Goal: Transaction & Acquisition: Purchase product/service

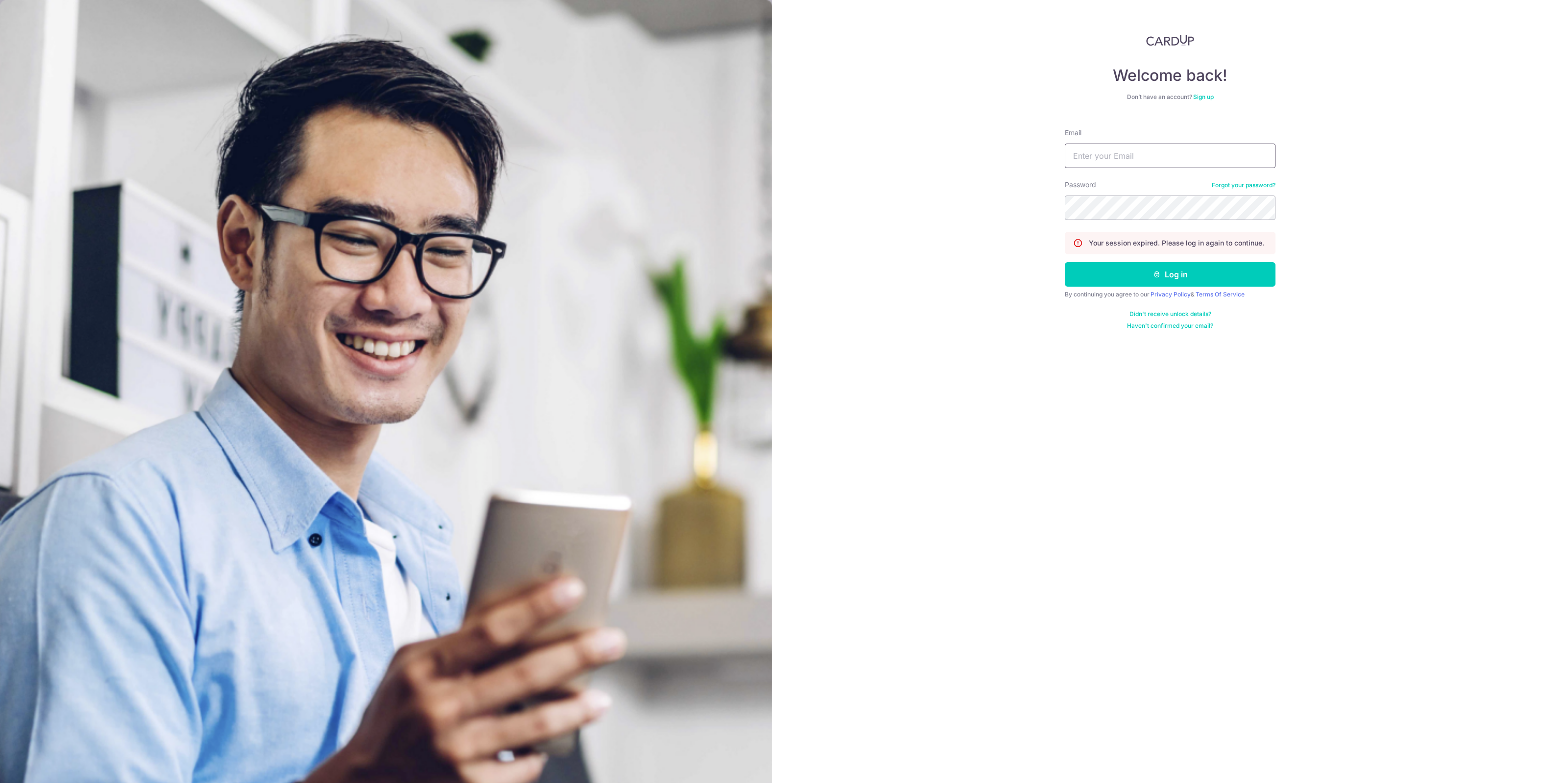
type input "kennethchee.91@gmail.com"
click at [1149, 290] on div "By continuing you agree to our Privacy Policy & Terms Of Service" at bounding box center [1170, 294] width 211 height 8
click at [1122, 273] on button "Log in" at bounding box center [1170, 274] width 211 height 24
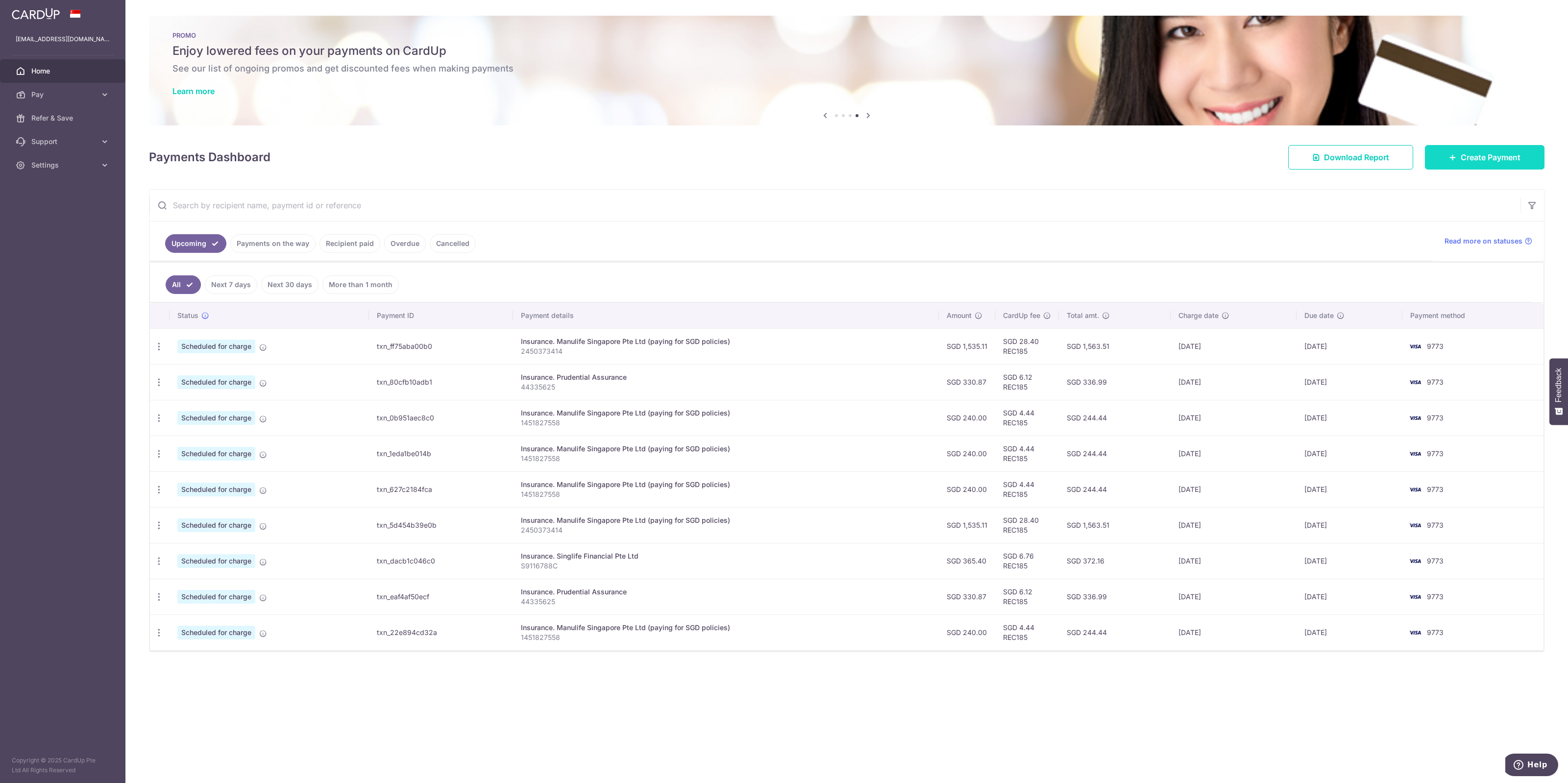
click at [1492, 160] on span "Create Payment" at bounding box center [1491, 157] width 60 height 12
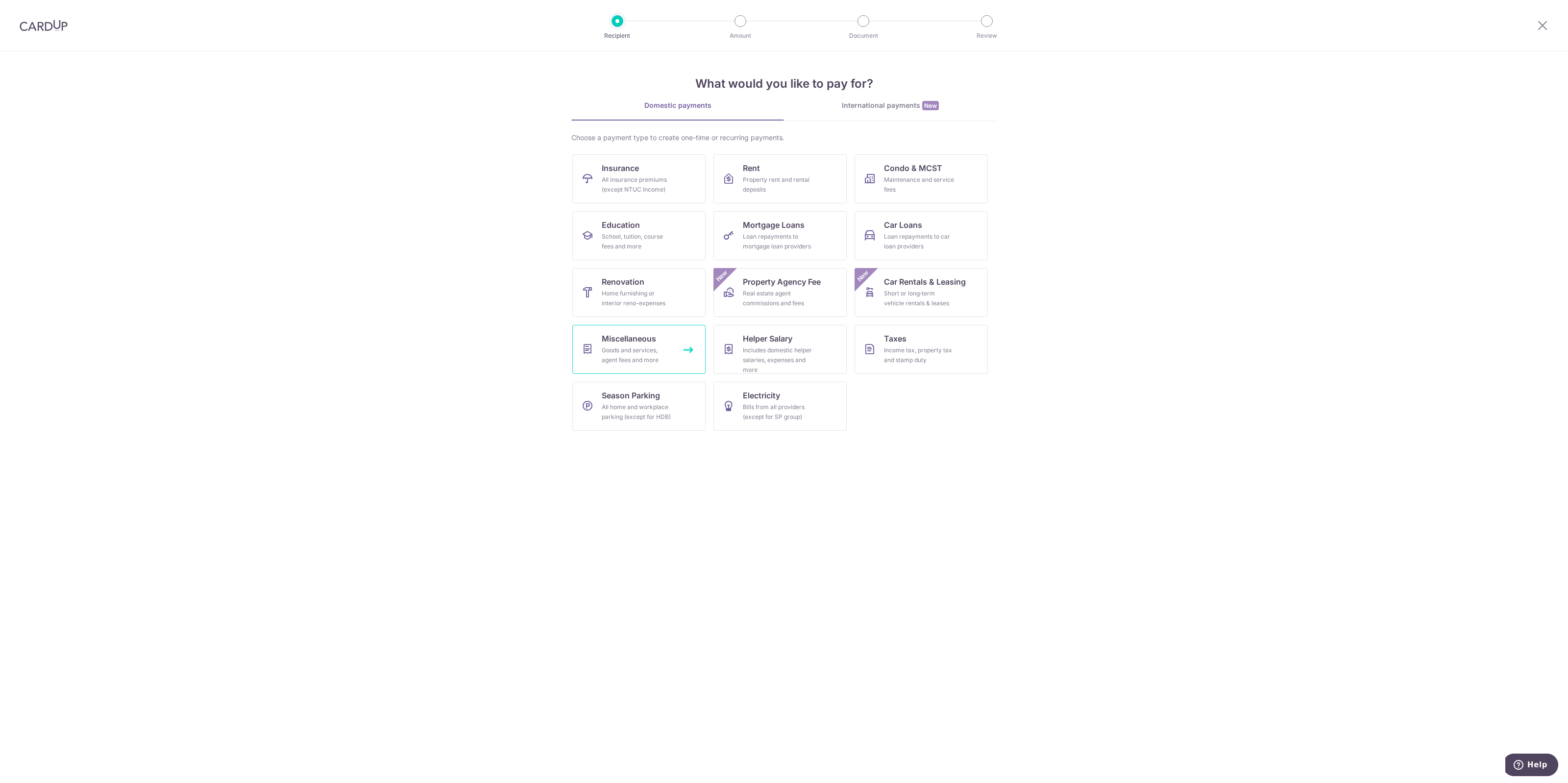
click at [611, 355] on div "Goods and services, agent fees and more" at bounding box center [637, 355] width 70 height 19
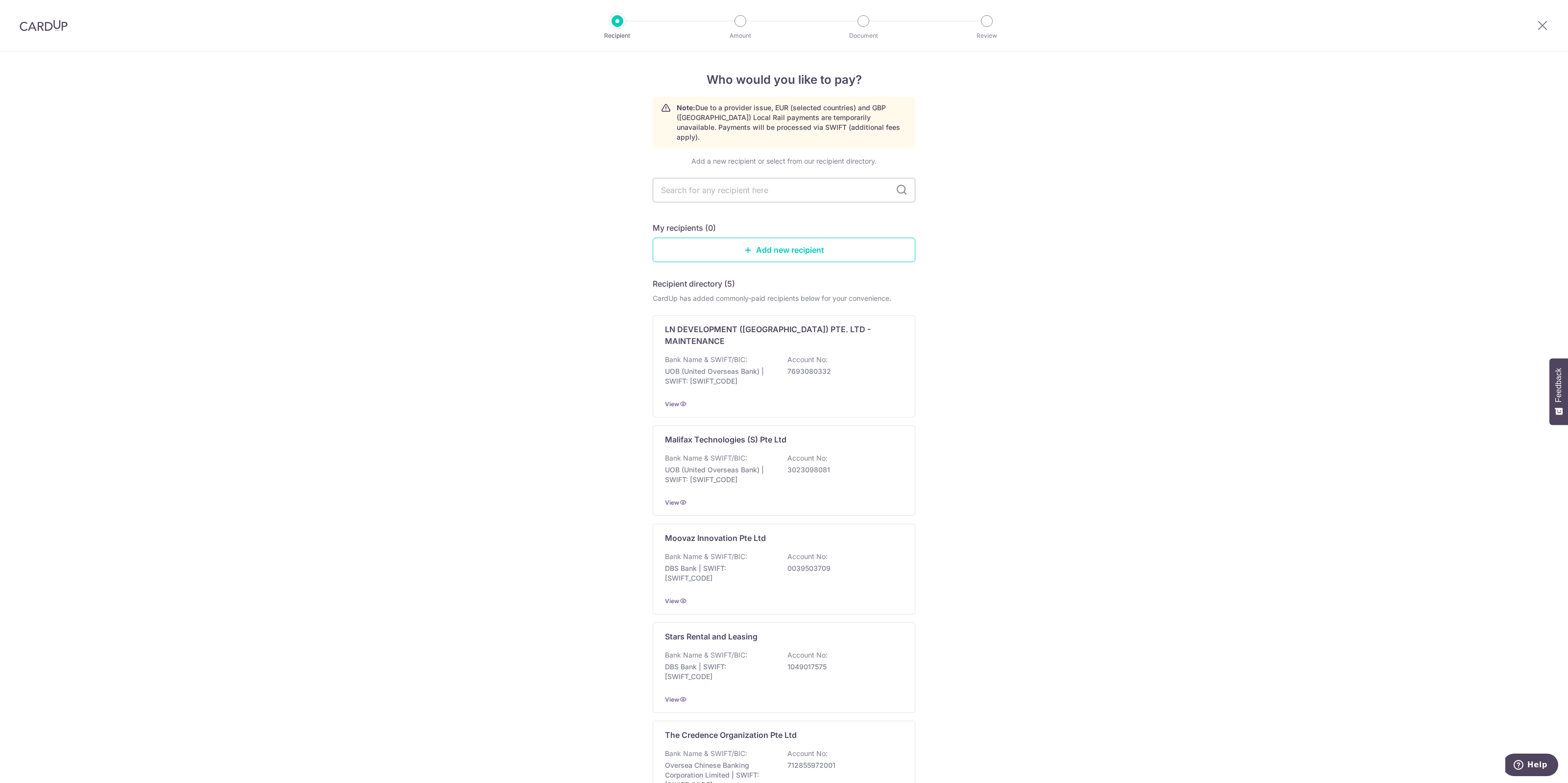
click at [1008, 248] on div "Who would you like to pay? Note: Due to a provider issue, EUR (selected countri…" at bounding box center [784, 476] width 1568 height 850
click at [742, 180] on input "text" at bounding box center [784, 189] width 263 height 24
paste input "53495046M"
type input "53495046M"
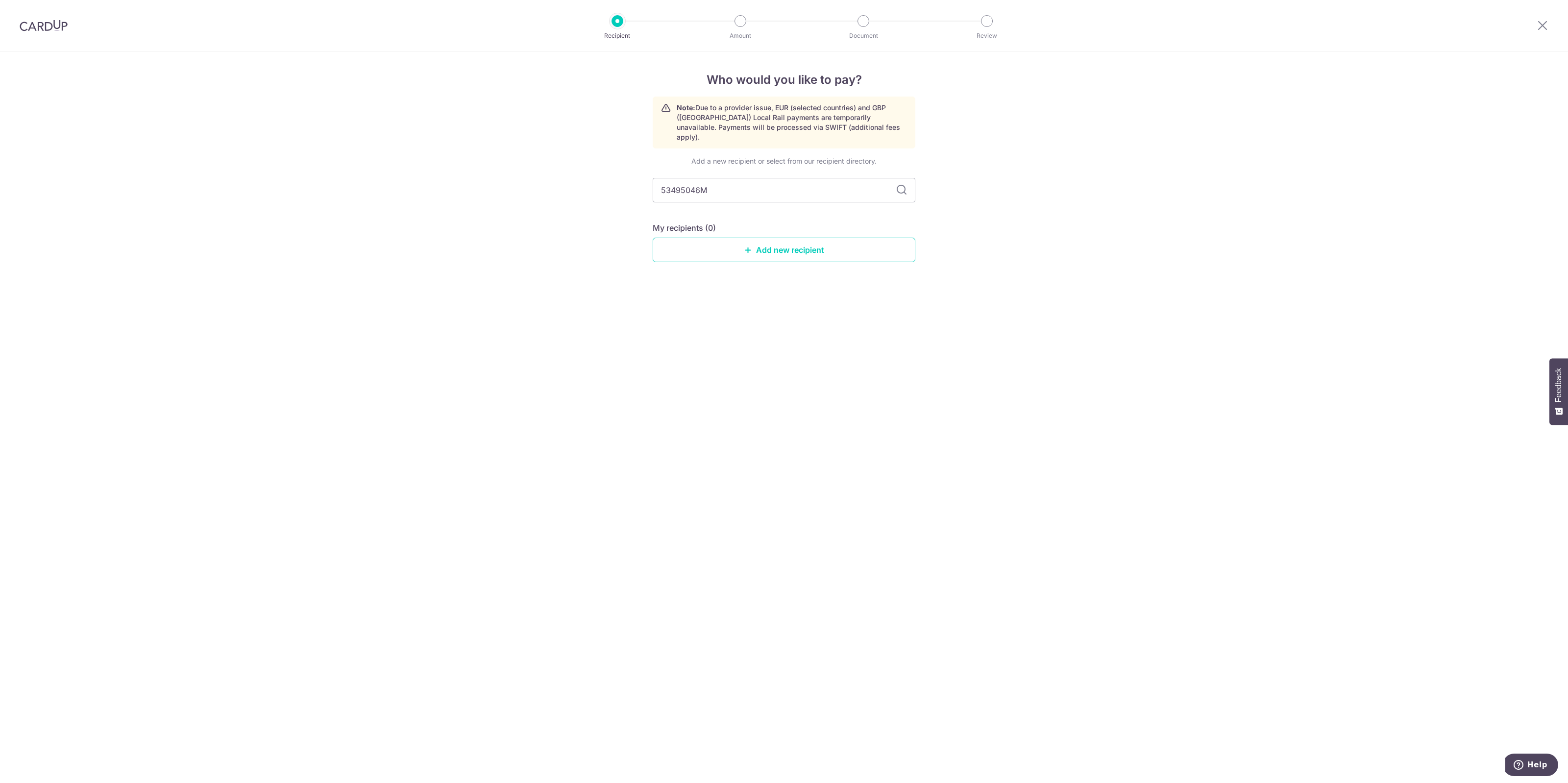
drag, startPoint x: 739, startPoint y: 180, endPoint x: 604, endPoint y: 164, distance: 135.9
click at [818, 240] on link "Add new recipient" at bounding box center [784, 249] width 263 height 24
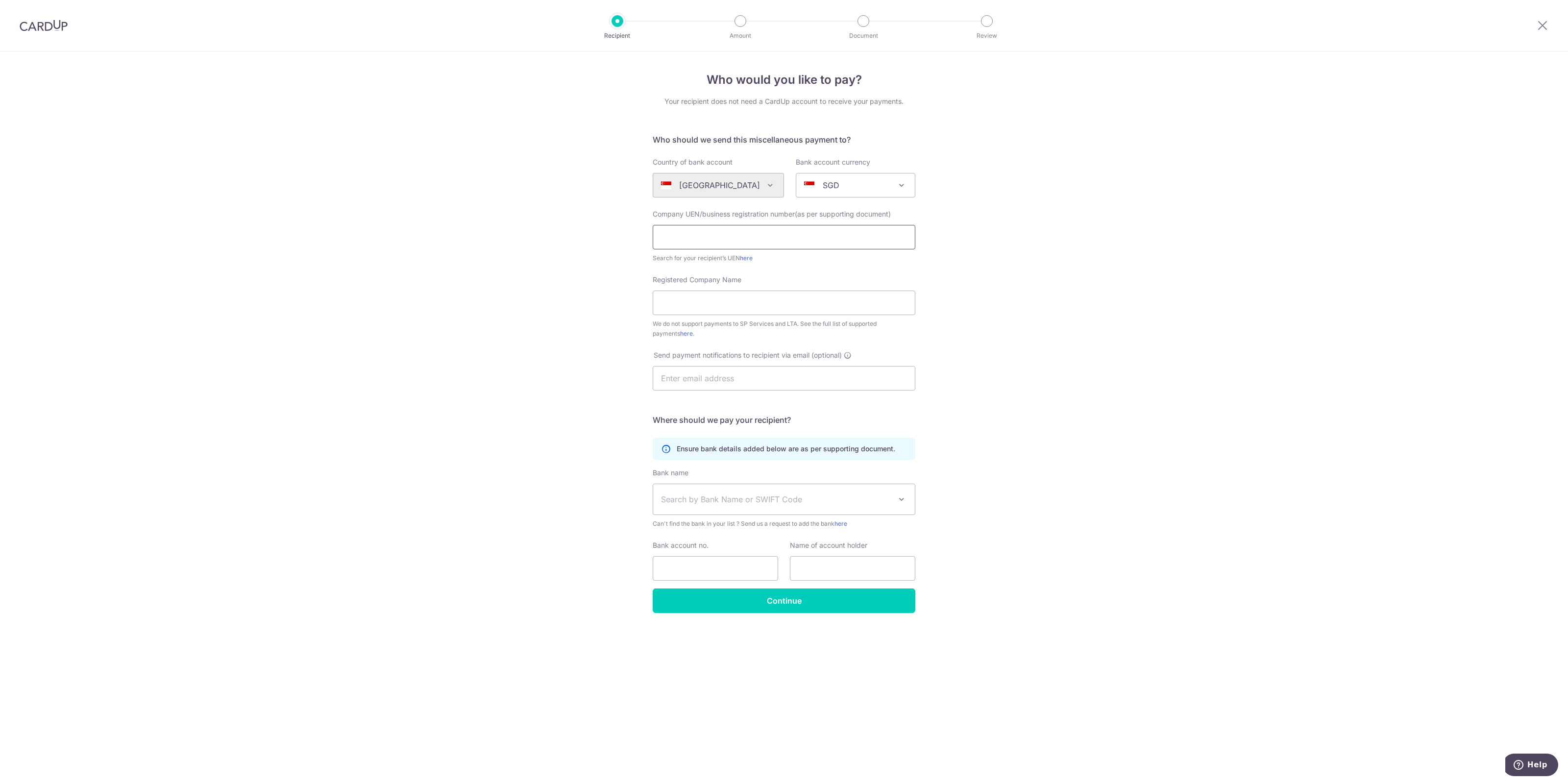
click at [748, 243] on input "text" at bounding box center [784, 236] width 263 height 24
paste input "53495046M"
type input "53495046M"
click at [736, 308] on input "Registered Company Name" at bounding box center [784, 302] width 263 height 24
type input "TELETALES"
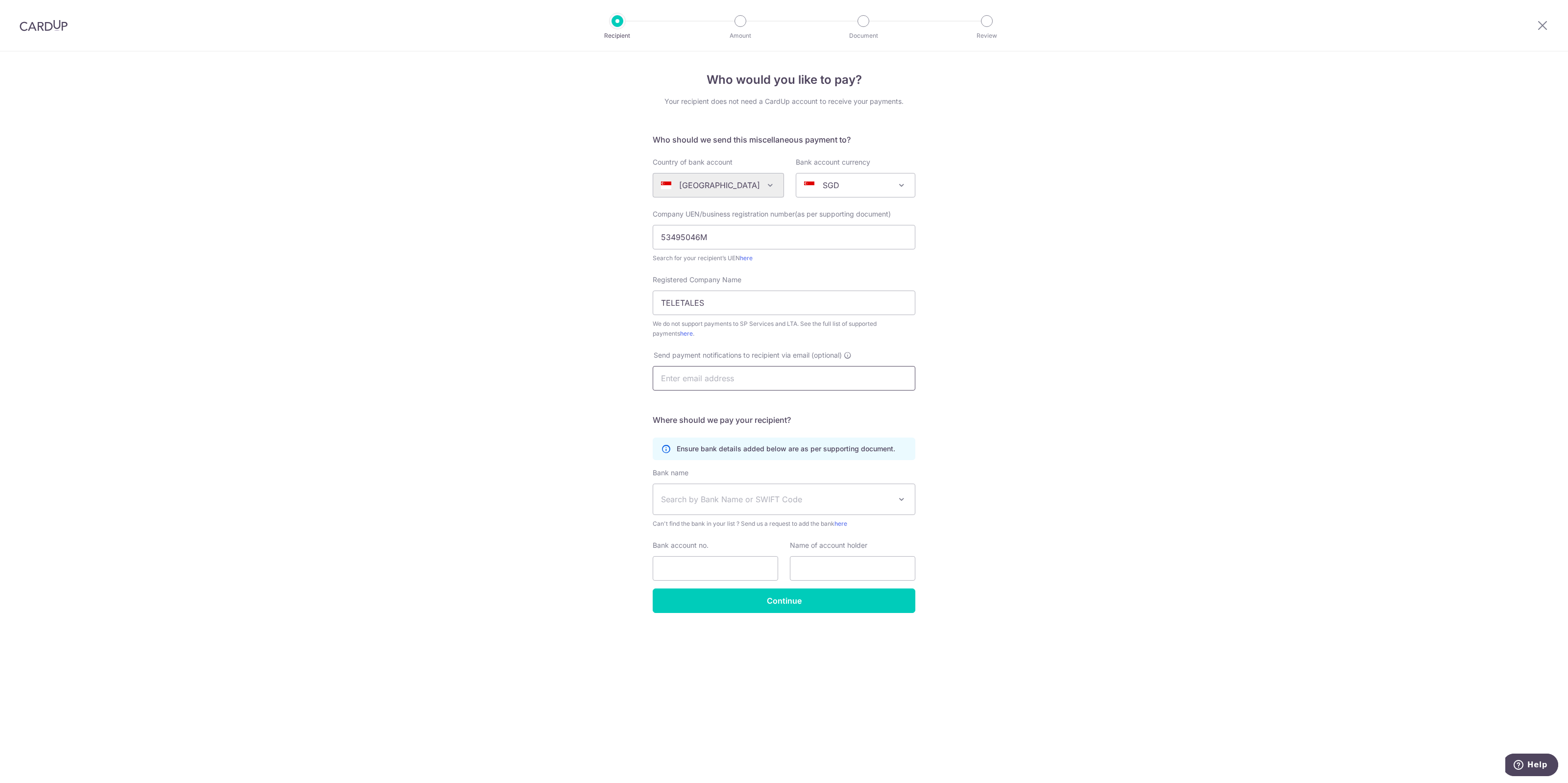
click at [721, 372] on input "text" at bounding box center [784, 378] width 263 height 24
click at [513, 415] on div "Who would you like to pay? Your recipient does not need a CardUp account to rec…" at bounding box center [784, 417] width 1568 height 732
click at [695, 508] on span "Search by Bank Name or SWIFT Code" at bounding box center [784, 500] width 262 height 30
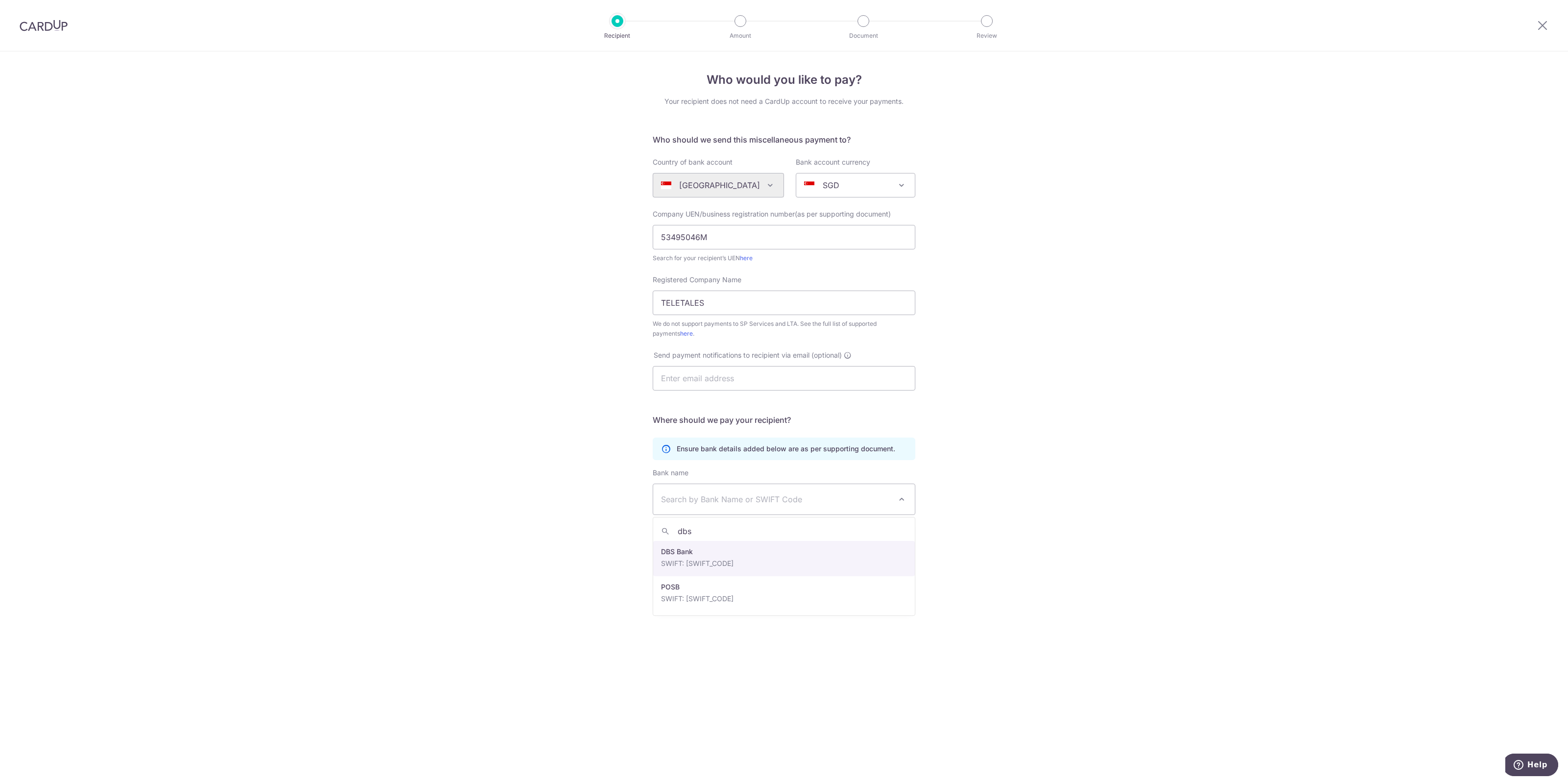
type input "dbs"
select select "6"
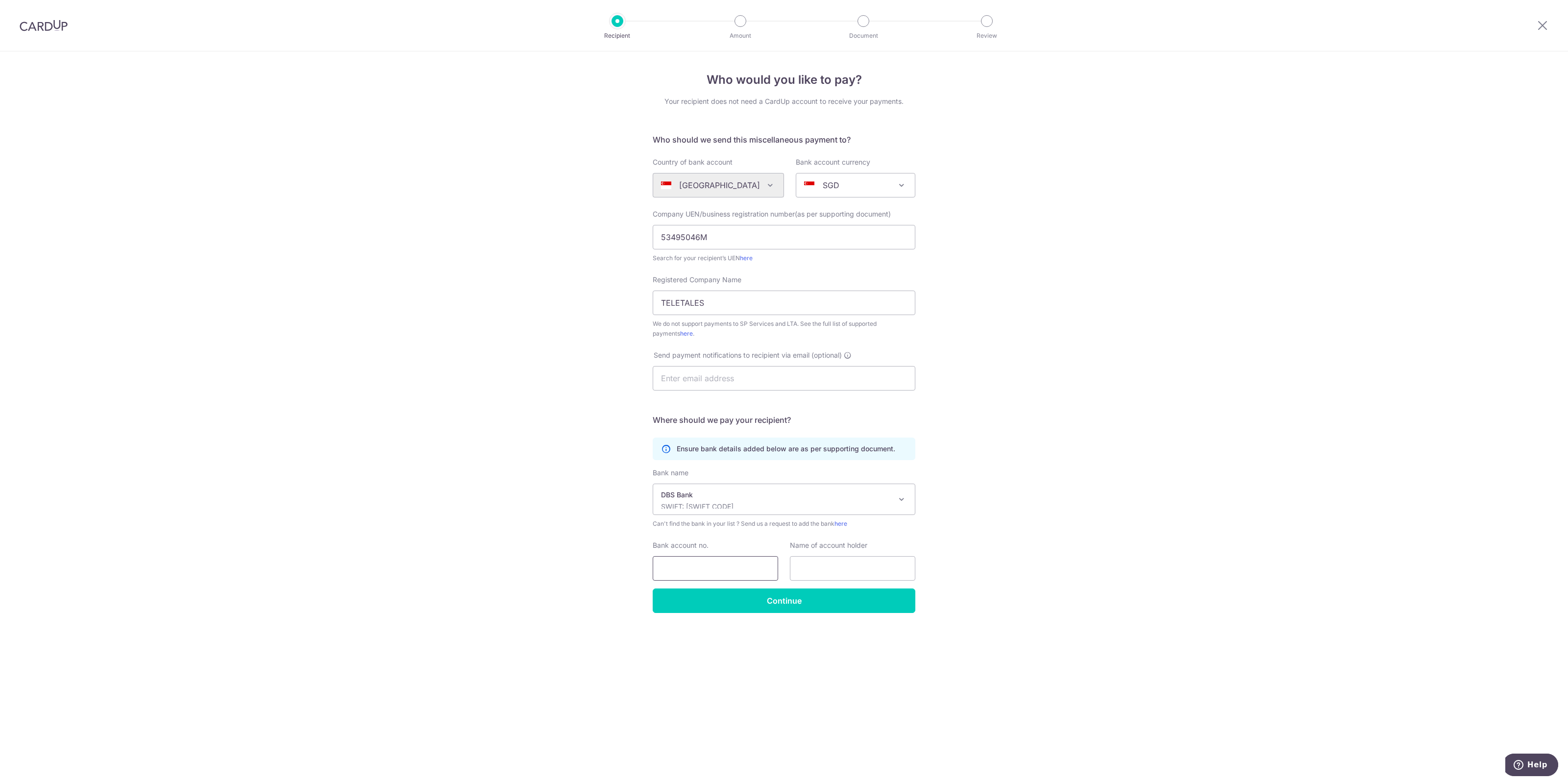
click at [693, 561] on input "Bank account no." at bounding box center [715, 568] width 126 height 24
drag, startPoint x: 1190, startPoint y: 572, endPoint x: 1111, endPoint y: 576, distance: 79.1
click at [1190, 572] on div "Who would you like to pay? Your recipient does not need a CardUp account to rec…" at bounding box center [784, 417] width 1568 height 732
click at [704, 555] on div "Bank account no." at bounding box center [715, 560] width 126 height 40
click at [713, 574] on input "Bank account no." at bounding box center [715, 568] width 126 height 24
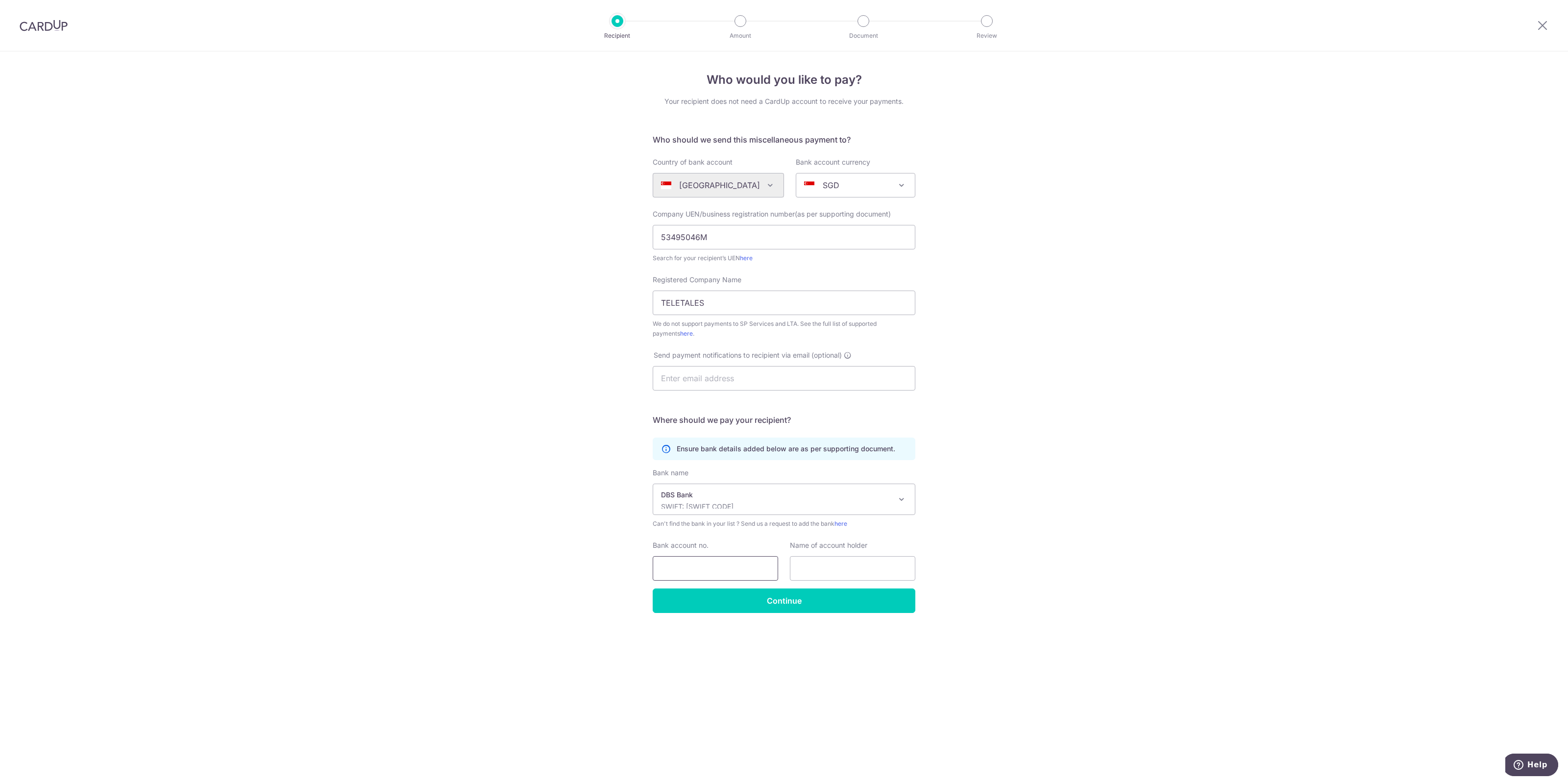
paste input "0721261812"
type input "0721261812"
drag, startPoint x: 865, startPoint y: 562, endPoint x: 866, endPoint y: 567, distance: 5.1
click at [865, 562] on input "text" at bounding box center [853, 568] width 126 height 24
click at [784, 549] on div "Name of account holder" at bounding box center [852, 560] width 138 height 40
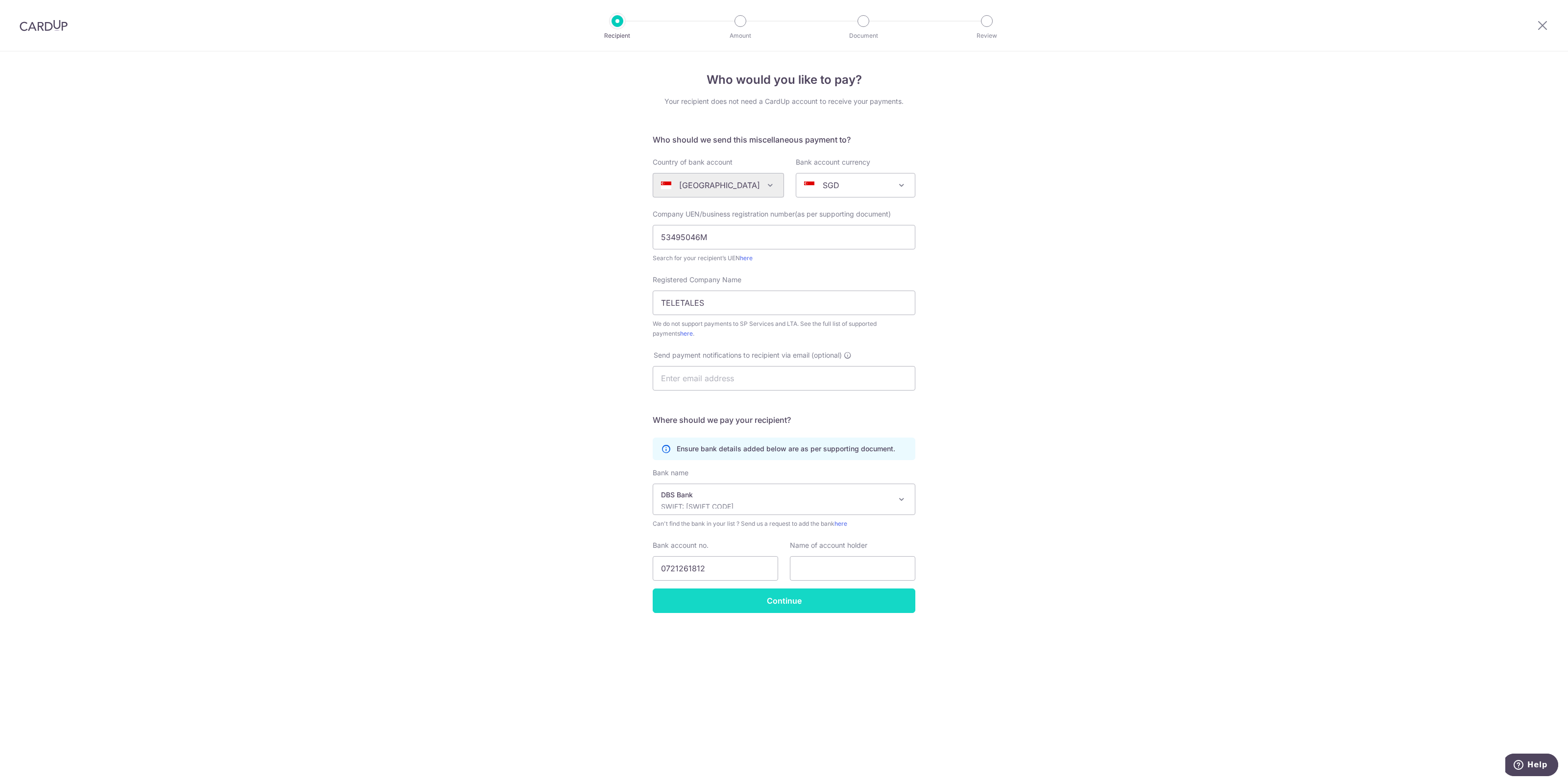
click at [794, 601] on input "Continue" at bounding box center [784, 601] width 263 height 24
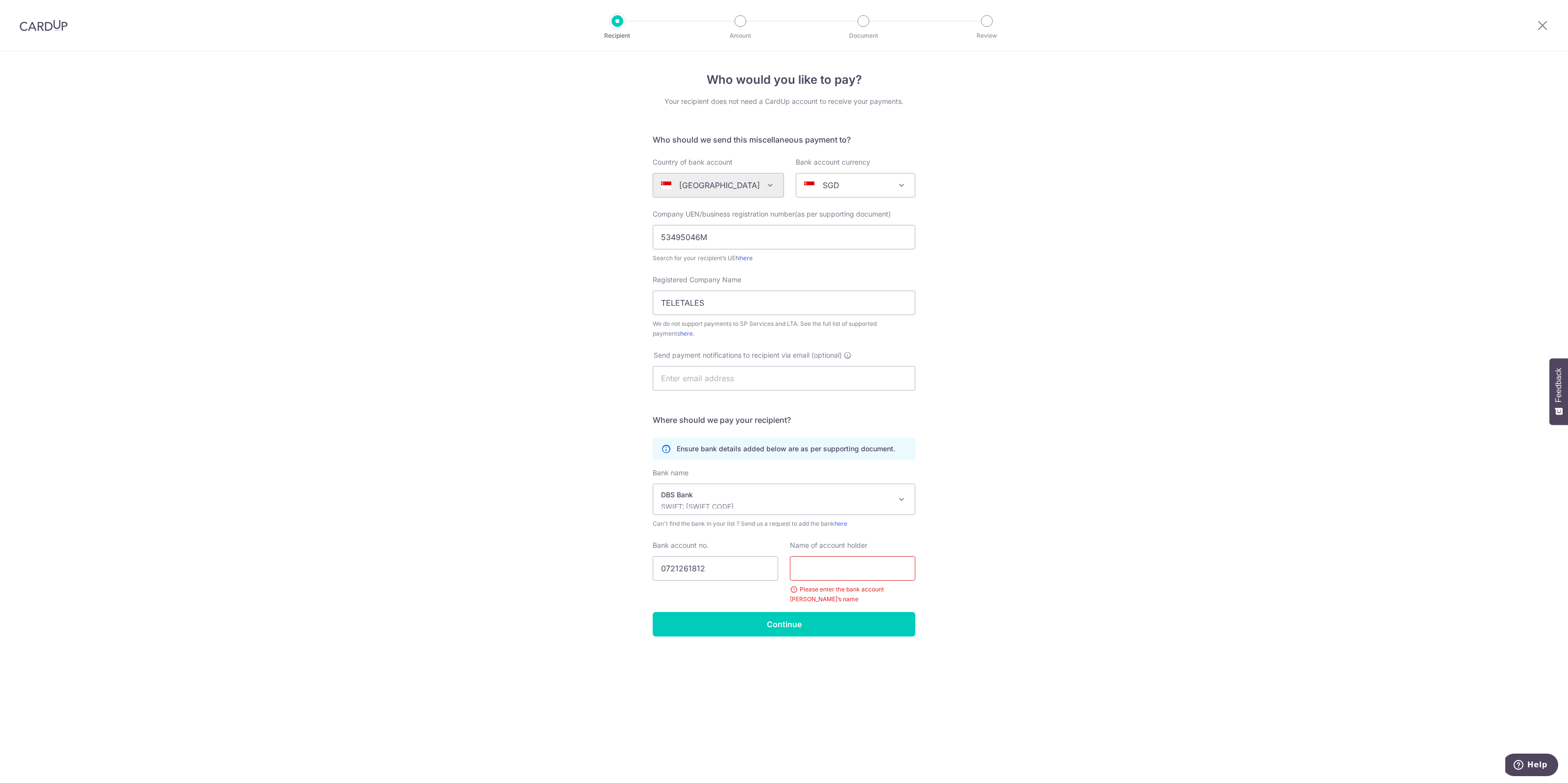
click at [976, 528] on div "Who would you like to pay? Your recipient does not need a CardUp account to rec…" at bounding box center [784, 417] width 1568 height 732
drag, startPoint x: 789, startPoint y: 548, endPoint x: 872, endPoint y: 554, distance: 83.2
click at [872, 554] on div "Name of account holder Please enter the bank account holder’s name" at bounding box center [852, 572] width 138 height 64
click at [1005, 543] on div "Who would you like to pay? Your recipient does not need a CardUp account to rec…" at bounding box center [784, 417] width 1568 height 732
click at [1144, 223] on div "Who would you like to pay? Your recipient does not need a CardUp account to rec…" at bounding box center [784, 417] width 1568 height 732
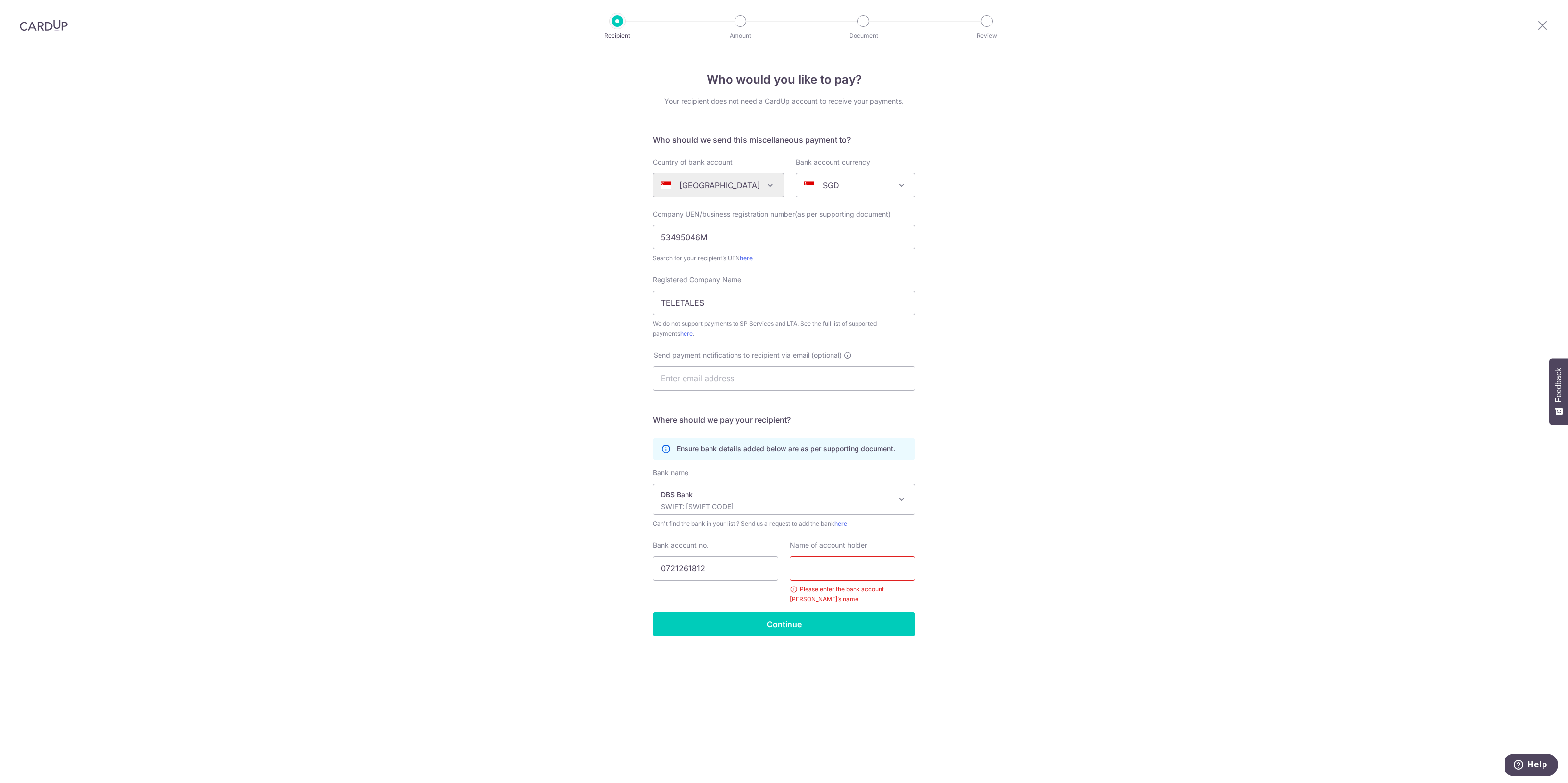
click at [875, 574] on input "text" at bounding box center [853, 568] width 126 height 24
type input "Teletales"
click button "Submit Request" at bounding box center [0, 0] width 0 height 0
click at [826, 631] on input "Continue" at bounding box center [784, 624] width 263 height 24
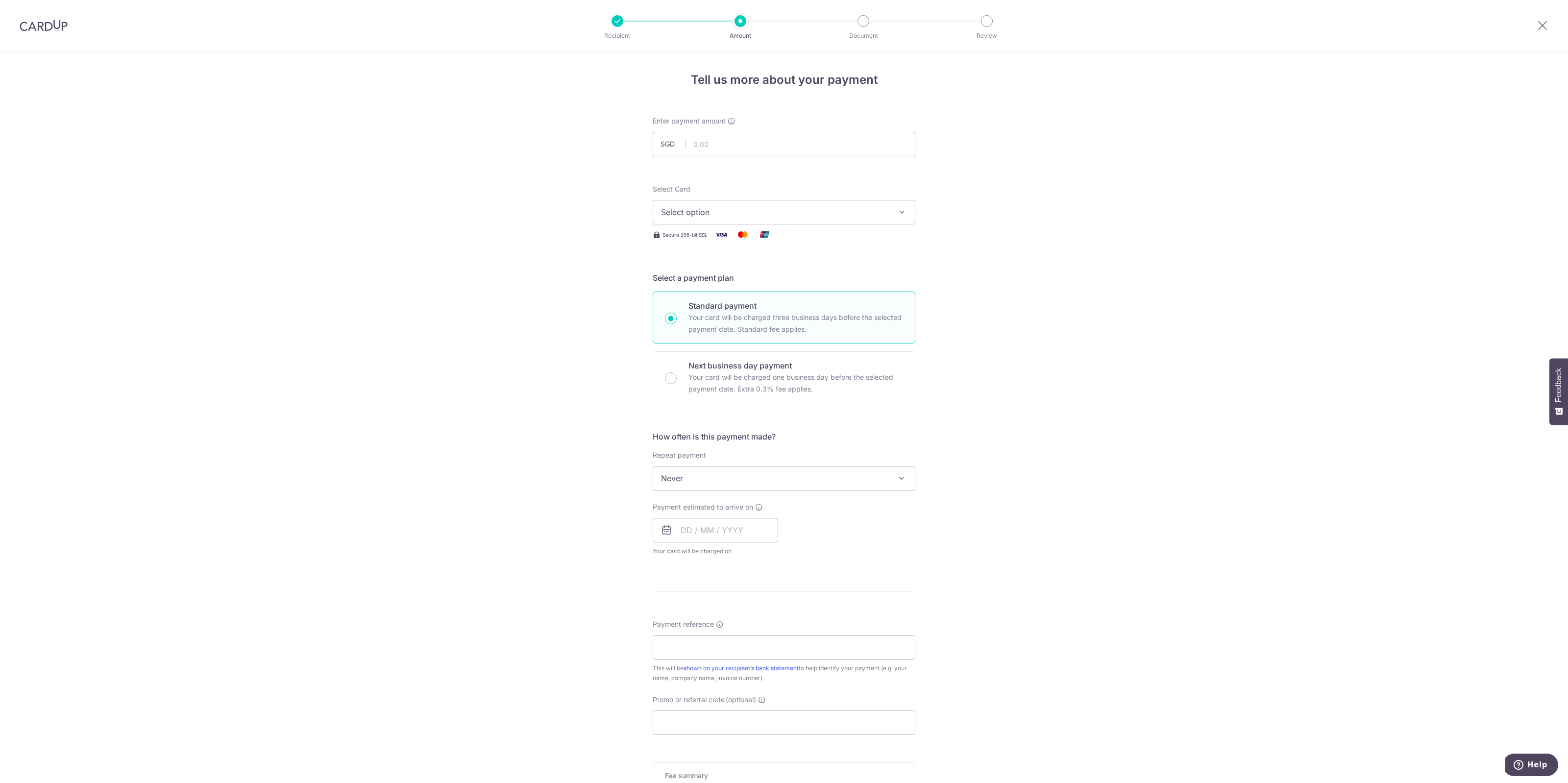
click at [1160, 456] on div "Tell us more about your payment Enter payment amount SGD Recipient added succes…" at bounding box center [784, 494] width 1568 height 887
click at [721, 144] on input "text" at bounding box center [784, 144] width 263 height 24
click at [853, 142] on input "text" at bounding box center [784, 144] width 263 height 24
type input "382.50"
click at [971, 207] on div "Tell us more about your payment Enter payment amount SGD 382.50 382.50 Recipien…" at bounding box center [784, 494] width 1568 height 887
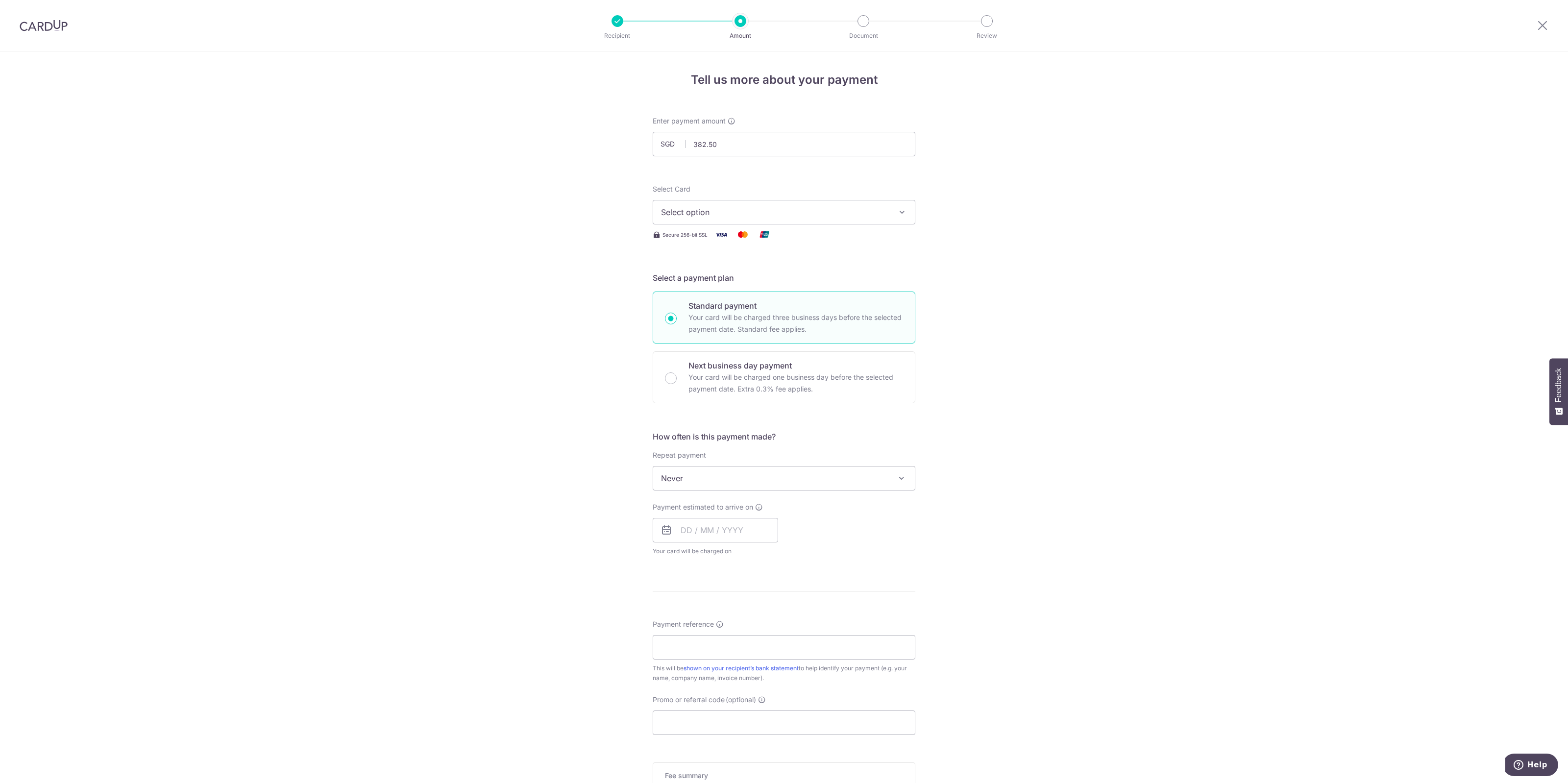
click at [885, 211] on span "Select option" at bounding box center [775, 211] width 228 height 12
click at [771, 280] on span "**** 1145" at bounding box center [784, 282] width 246 height 12
click at [1077, 287] on div "Tell us more about your payment Enter payment amount SGD 382.50 382.50 Recipien…" at bounding box center [784, 494] width 1568 height 887
click at [735, 473] on span "Never" at bounding box center [784, 478] width 262 height 23
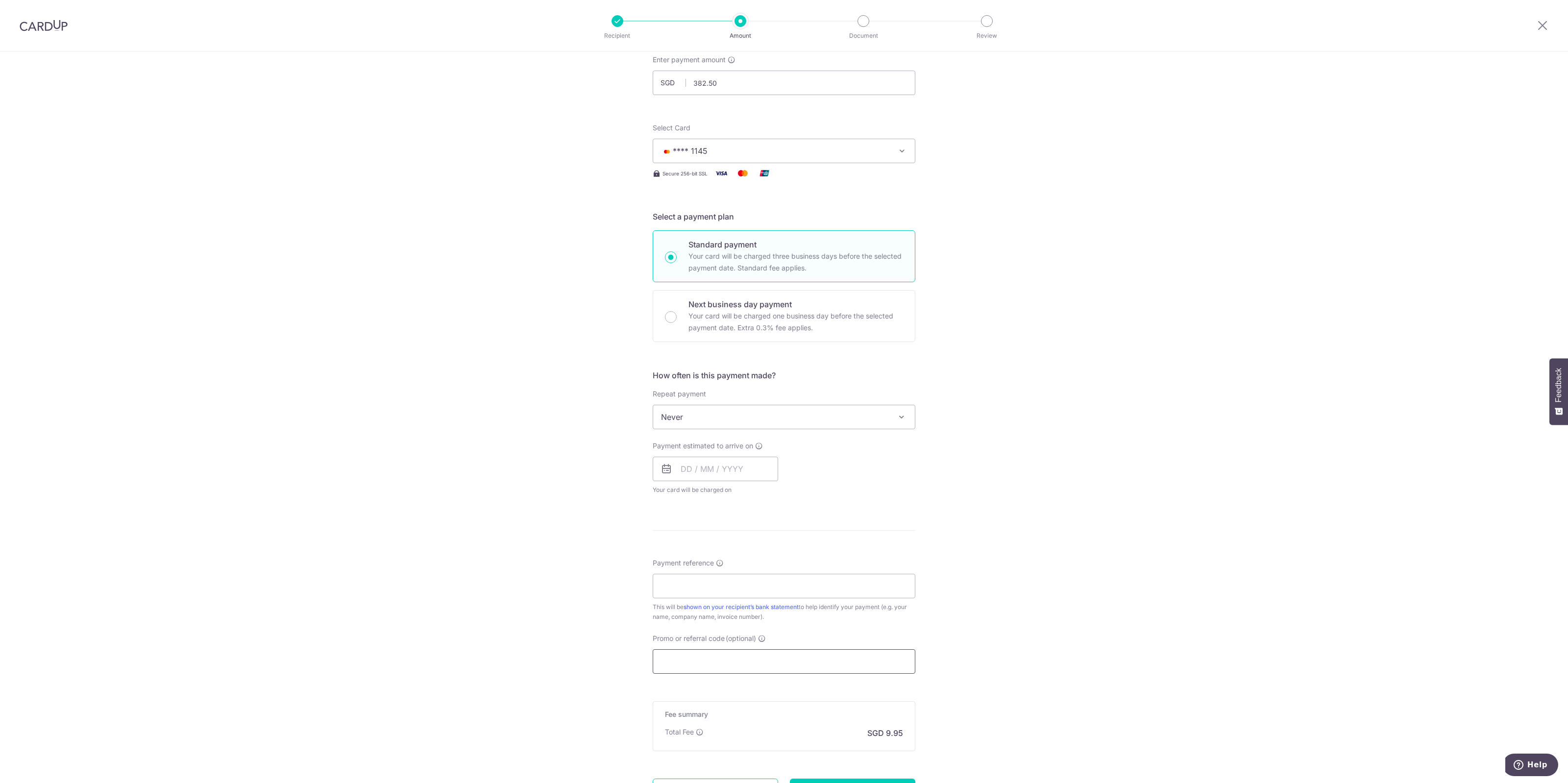
click at [685, 664] on input "Promo or referral code (optional)" at bounding box center [784, 661] width 263 height 24
type input "O"
type input "OCBCN90MC"
click at [829, 592] on input "Payment reference" at bounding box center [784, 585] width 263 height 24
click at [1038, 435] on div "Tell us more about your payment Enter payment amount SGD 382.50 382.50 Recipien…" at bounding box center [784, 455] width 1568 height 930
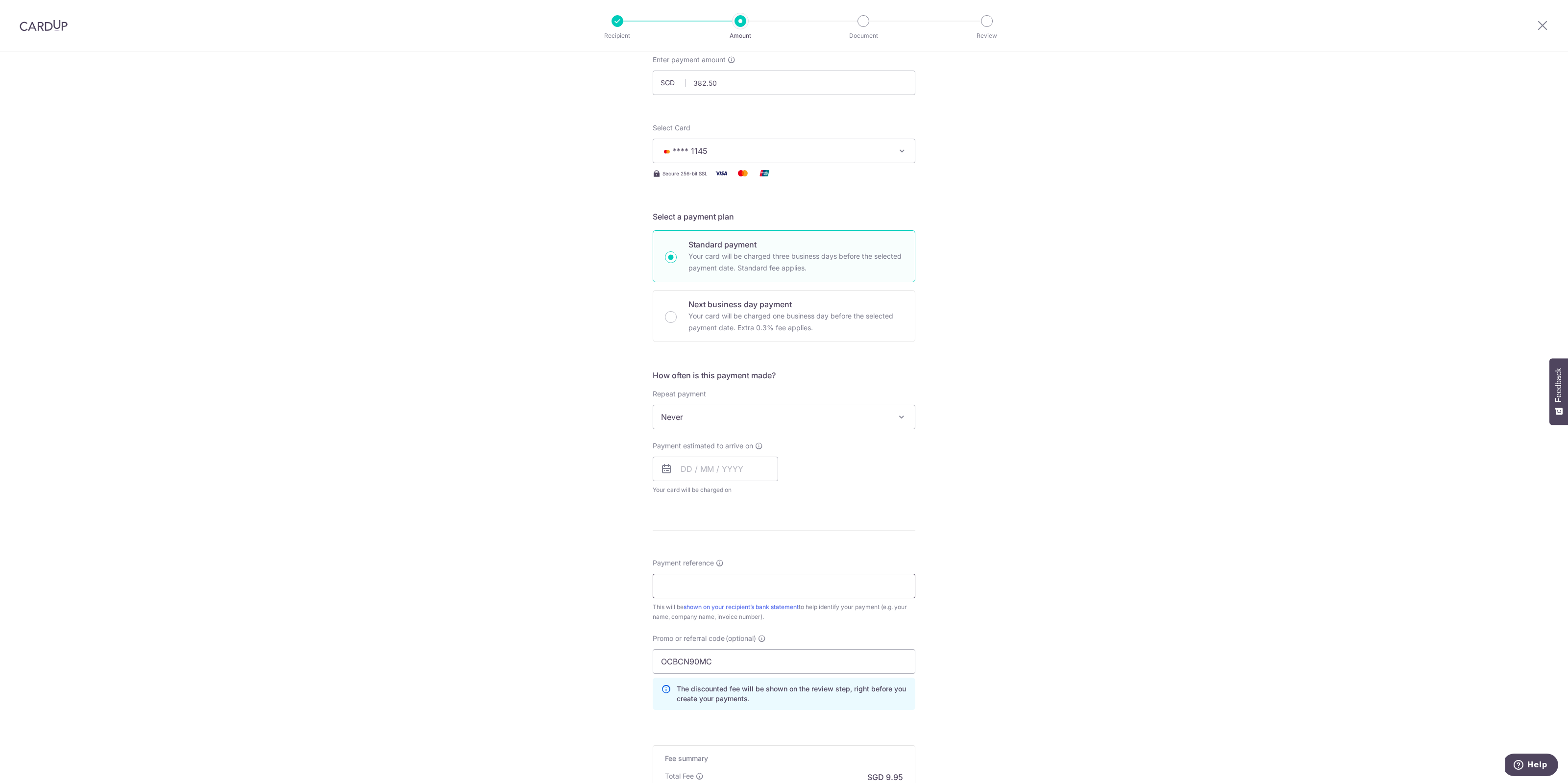
click at [690, 579] on input "Payment reference" at bounding box center [784, 585] width 263 height 24
type input "Vivienne_12Dec2026"
click at [687, 475] on input "text" at bounding box center [715, 469] width 126 height 24
click at [655, 502] on div "Prev Next Oct Nov Dec 2025 2026 2027 2028 2029 2030 2031 2032 2033 2034 2035" at bounding box center [730, 496] width 155 height 23
click at [770, 556] on link "10" at bounding box center [771, 558] width 16 height 16
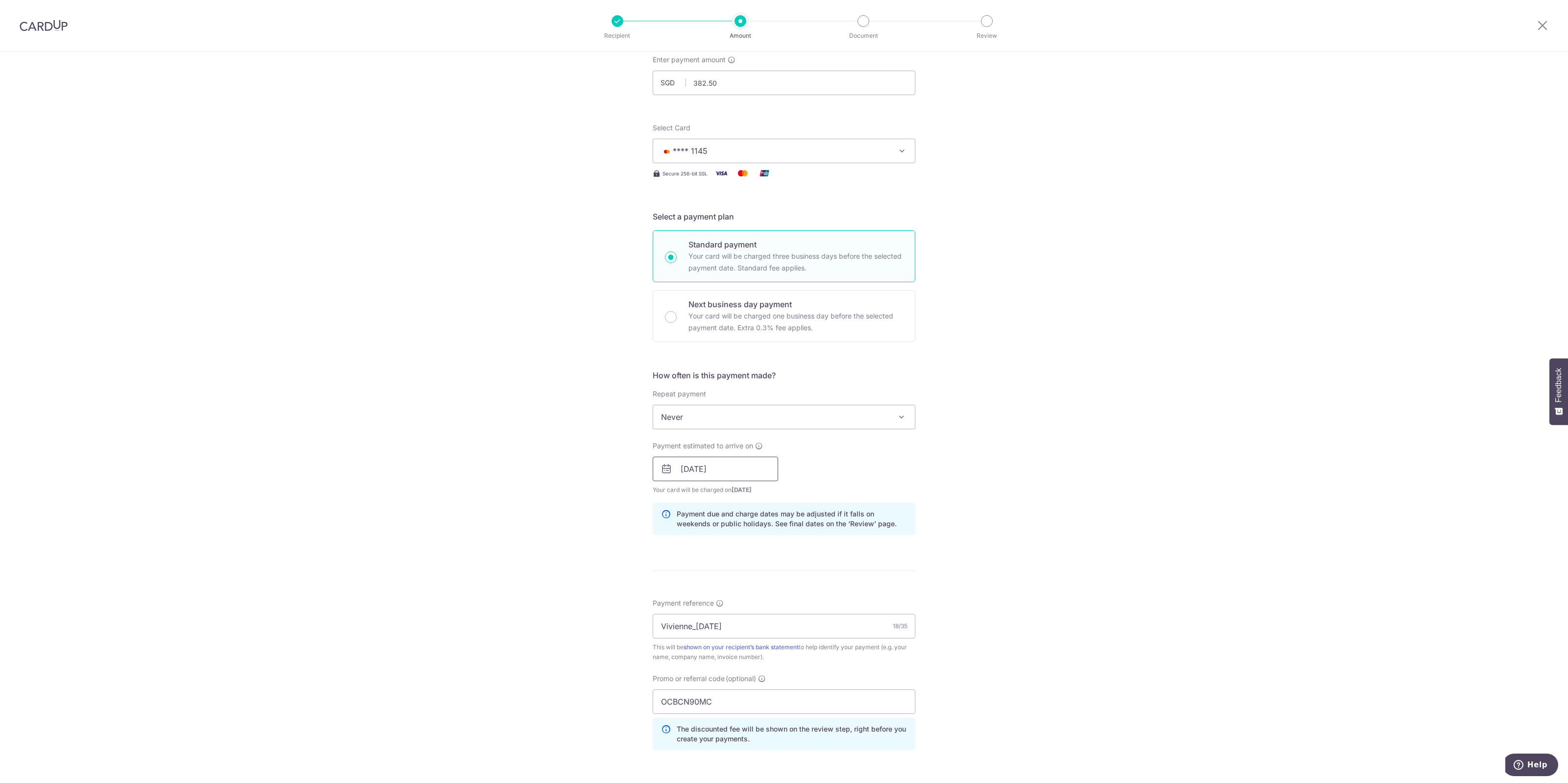
click at [769, 467] on input "10/10/2025" at bounding box center [715, 469] width 126 height 24
click at [728, 562] on link "8" at bounding box center [731, 558] width 16 height 16
type input "[DATE]"
click at [755, 447] on icon at bounding box center [759, 446] width 8 height 8
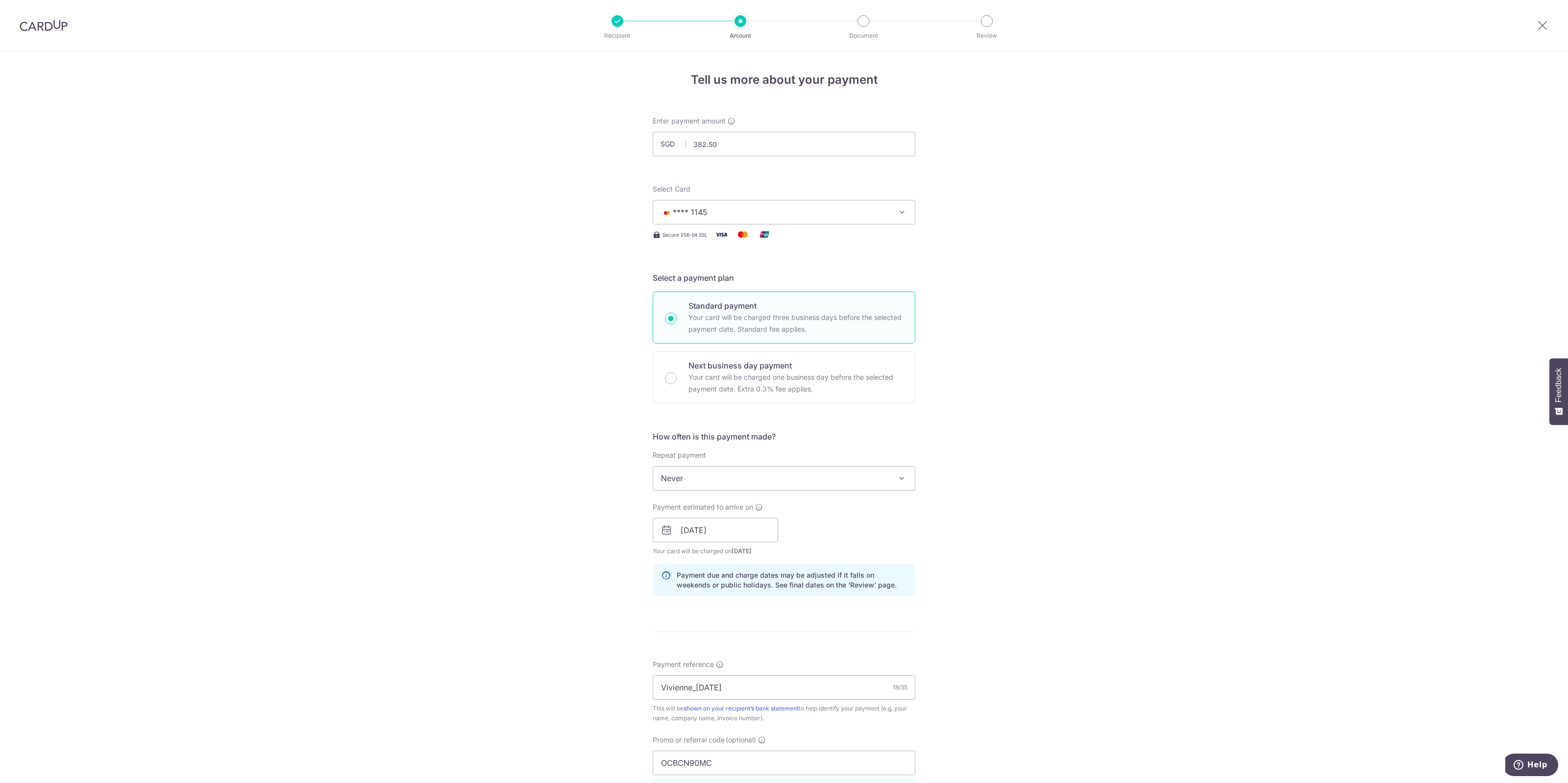
scroll to position [240, 0]
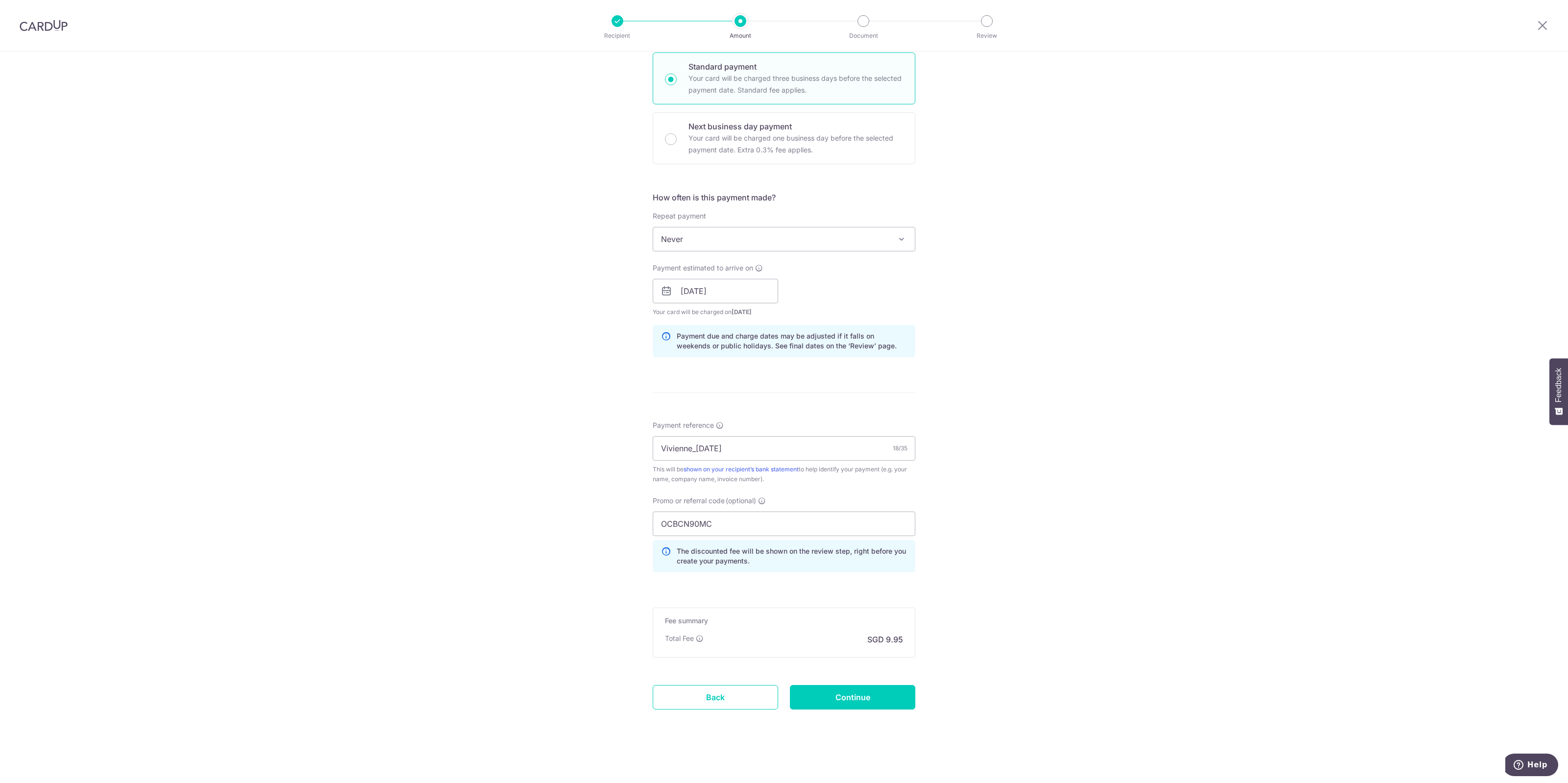
click at [1260, 484] on div "Tell us more about your payment Enter payment amount SGD 382.50 382.50 Recipien…" at bounding box center [784, 297] width 1568 height 971
click at [844, 692] on input "Continue" at bounding box center [853, 697] width 126 height 24
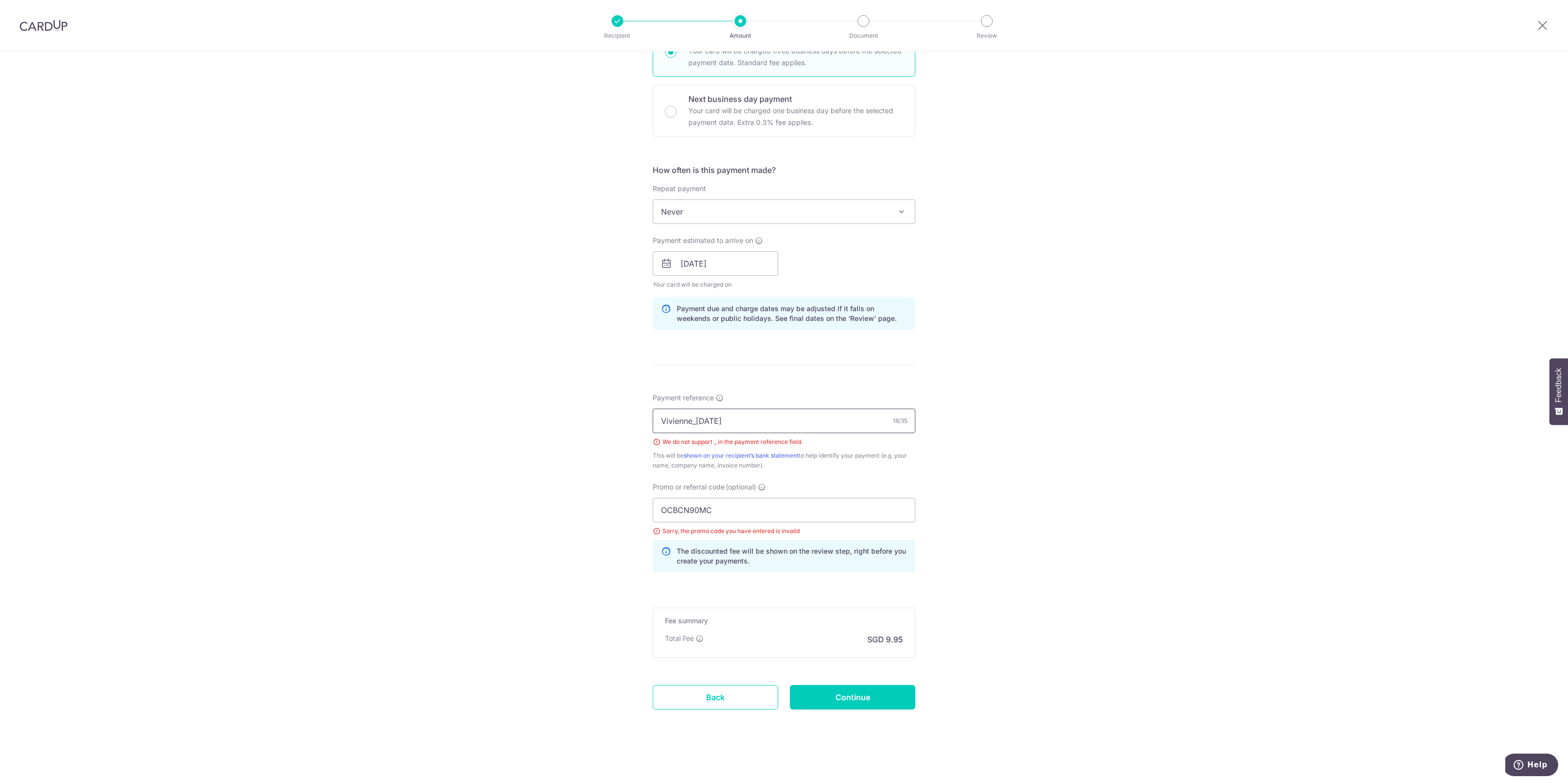
click at [692, 422] on input "Vivienne_[DATE]" at bounding box center [784, 420] width 263 height 24
type input "Vivienne-[DATE]"
click at [778, 516] on input "OCBCN90MC" at bounding box center [784, 509] width 263 height 24
click at [685, 506] on input "OCBCN90MC" at bounding box center [784, 509] width 263 height 24
type input "OCBC90NMC"
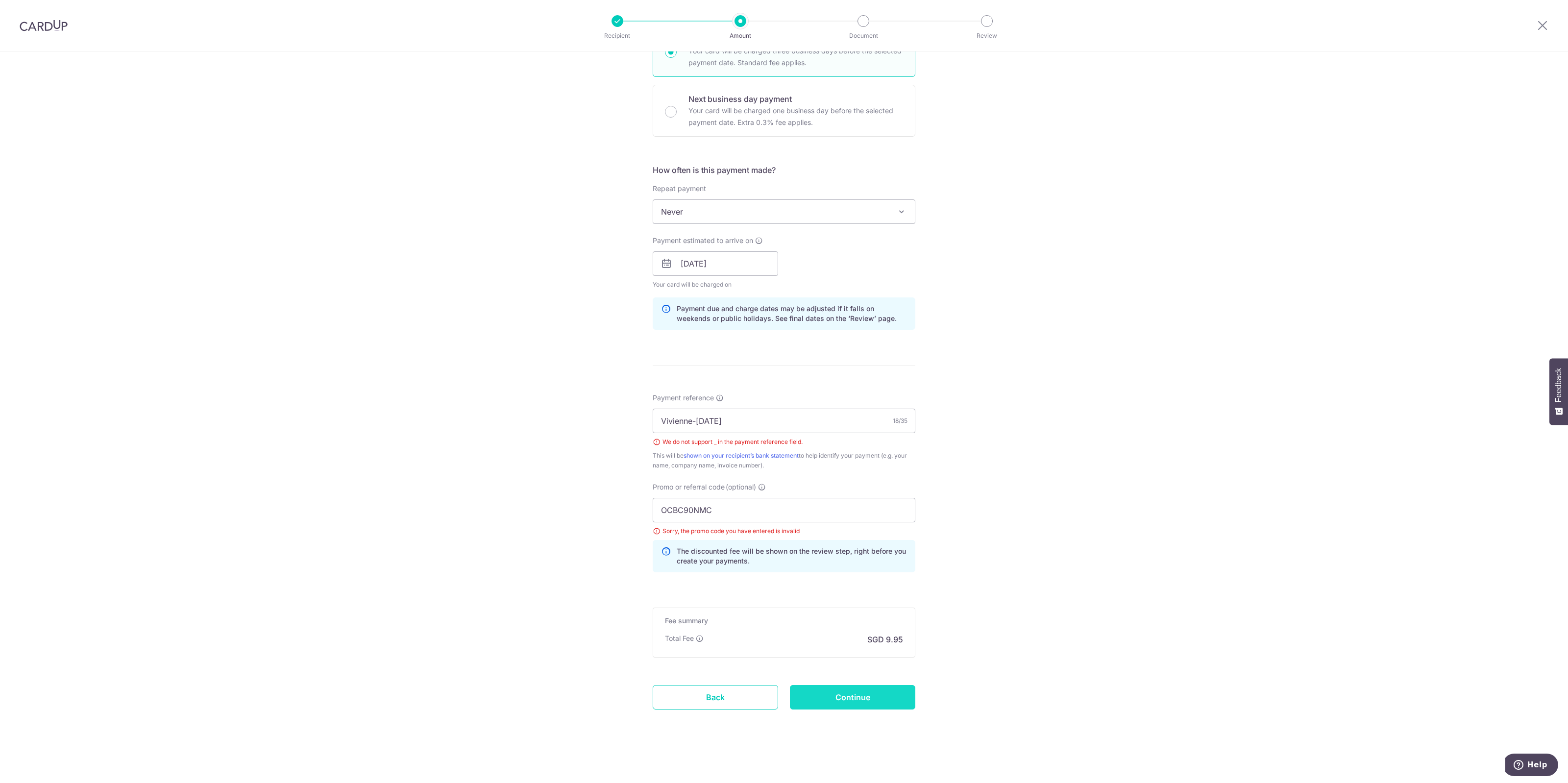
click at [868, 691] on input "Continue" at bounding box center [853, 697] width 126 height 24
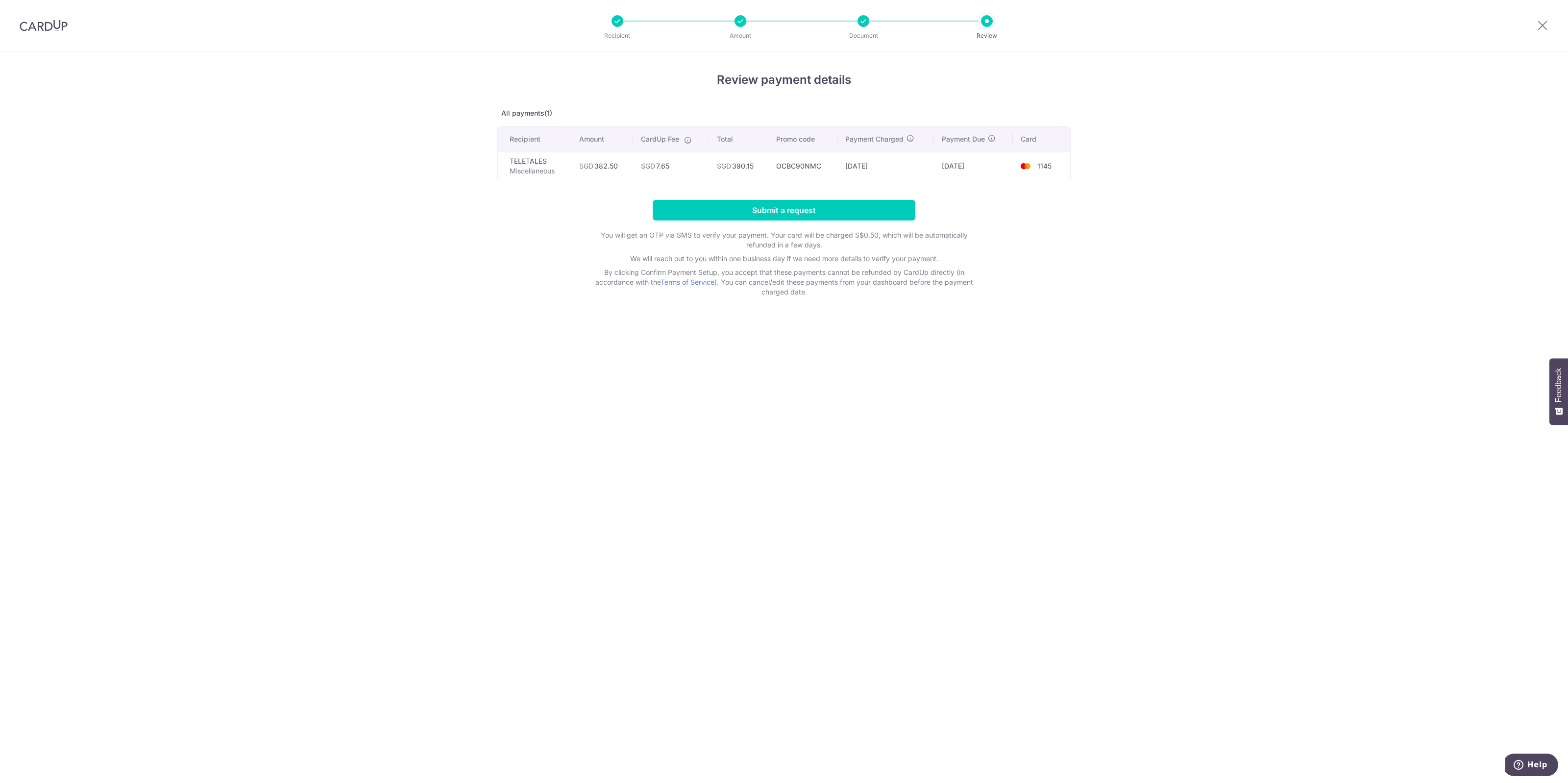
click at [967, 669] on div "Review payment details All payments(1) Recipient Amount CardUp Fee Total Promo …" at bounding box center [784, 417] width 1568 height 732
click at [775, 211] on input "Submit a request" at bounding box center [784, 210] width 263 height 21
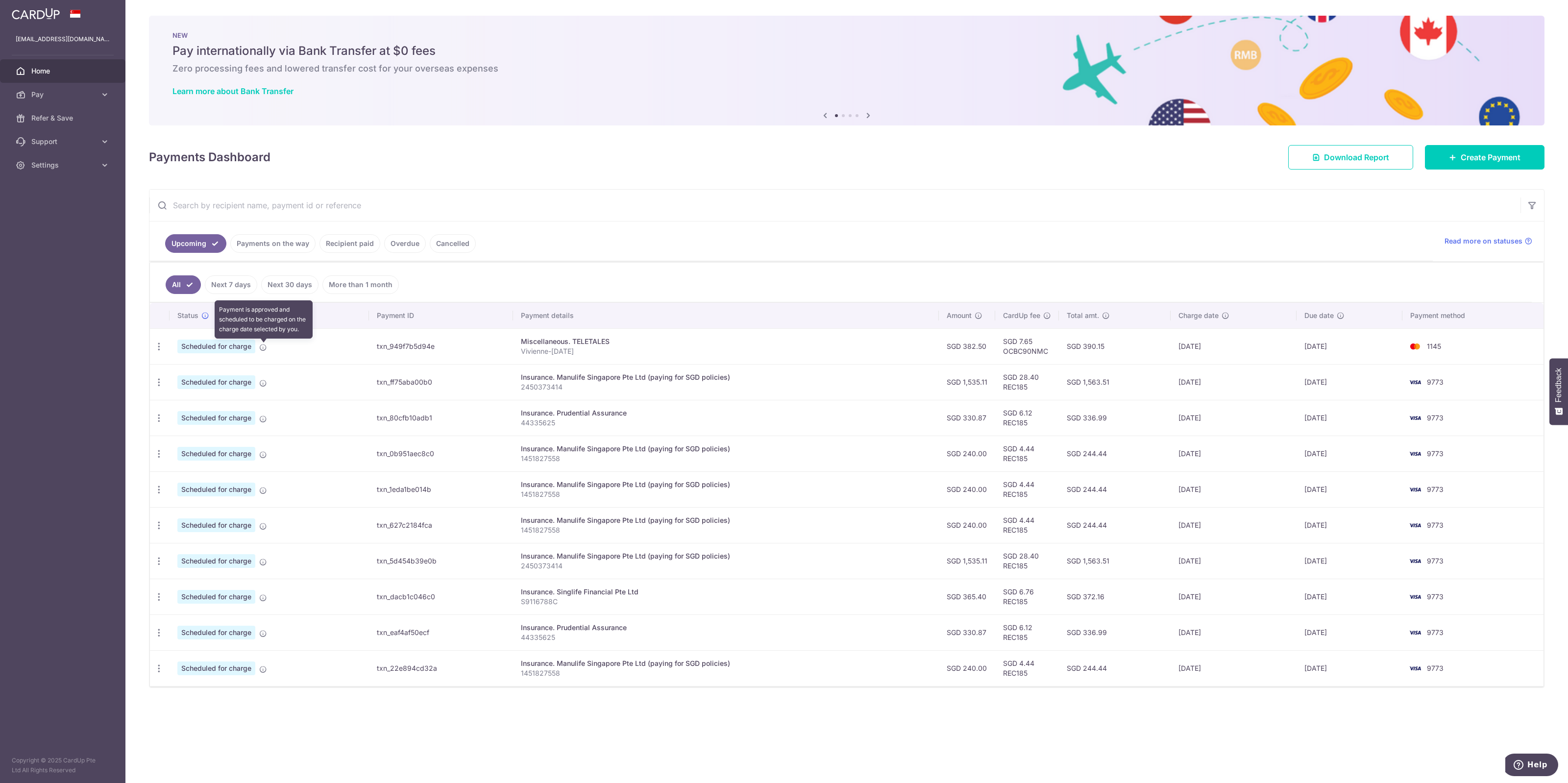
click at [265, 350] on icon at bounding box center [263, 347] width 8 height 8
click at [155, 352] on icon "button" at bounding box center [159, 346] width 10 height 10
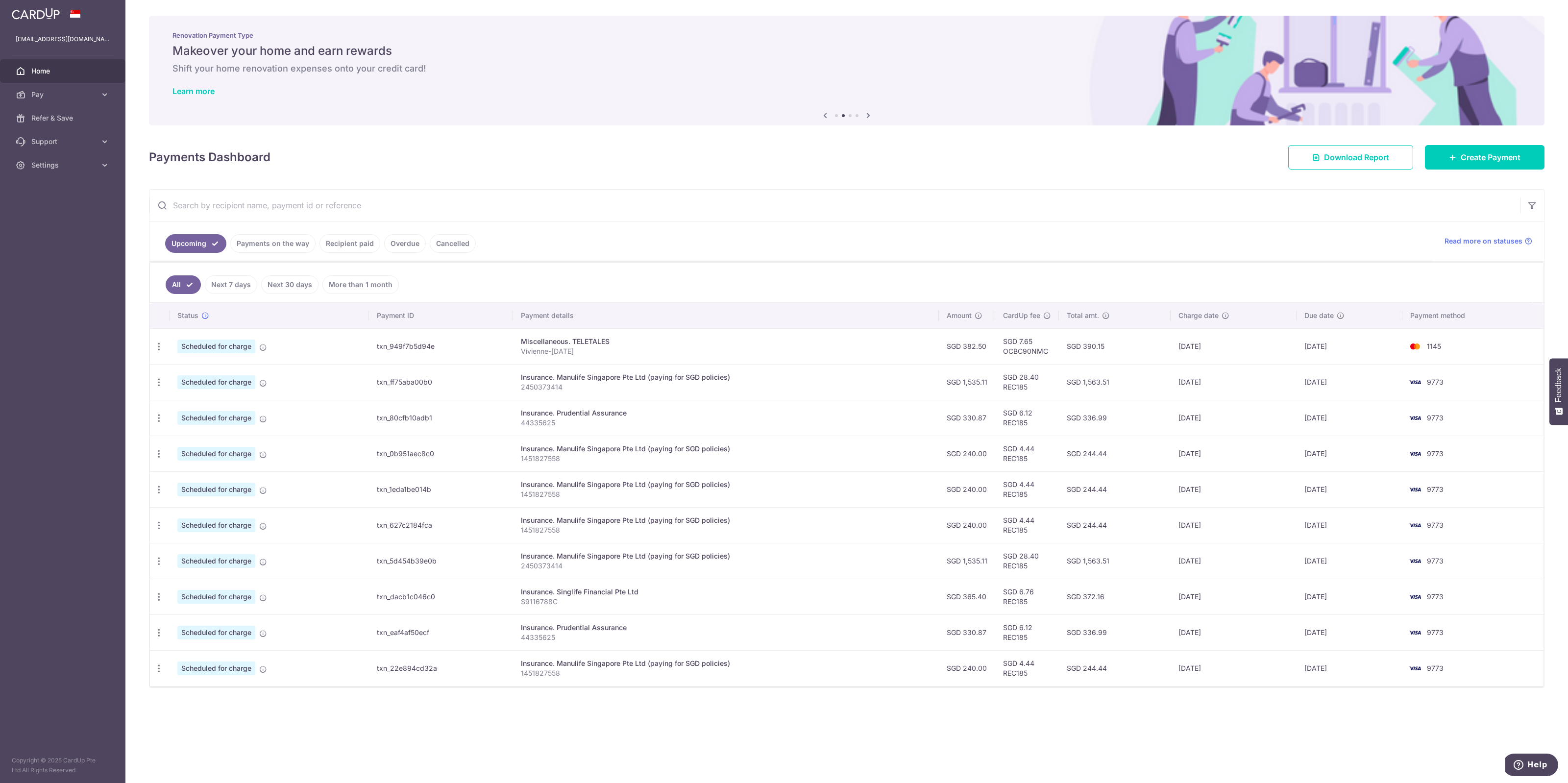
click at [1218, 285] on ul "All Next 7 days Next 30 days More than 1 month" at bounding box center [840, 282] width 1381 height 39
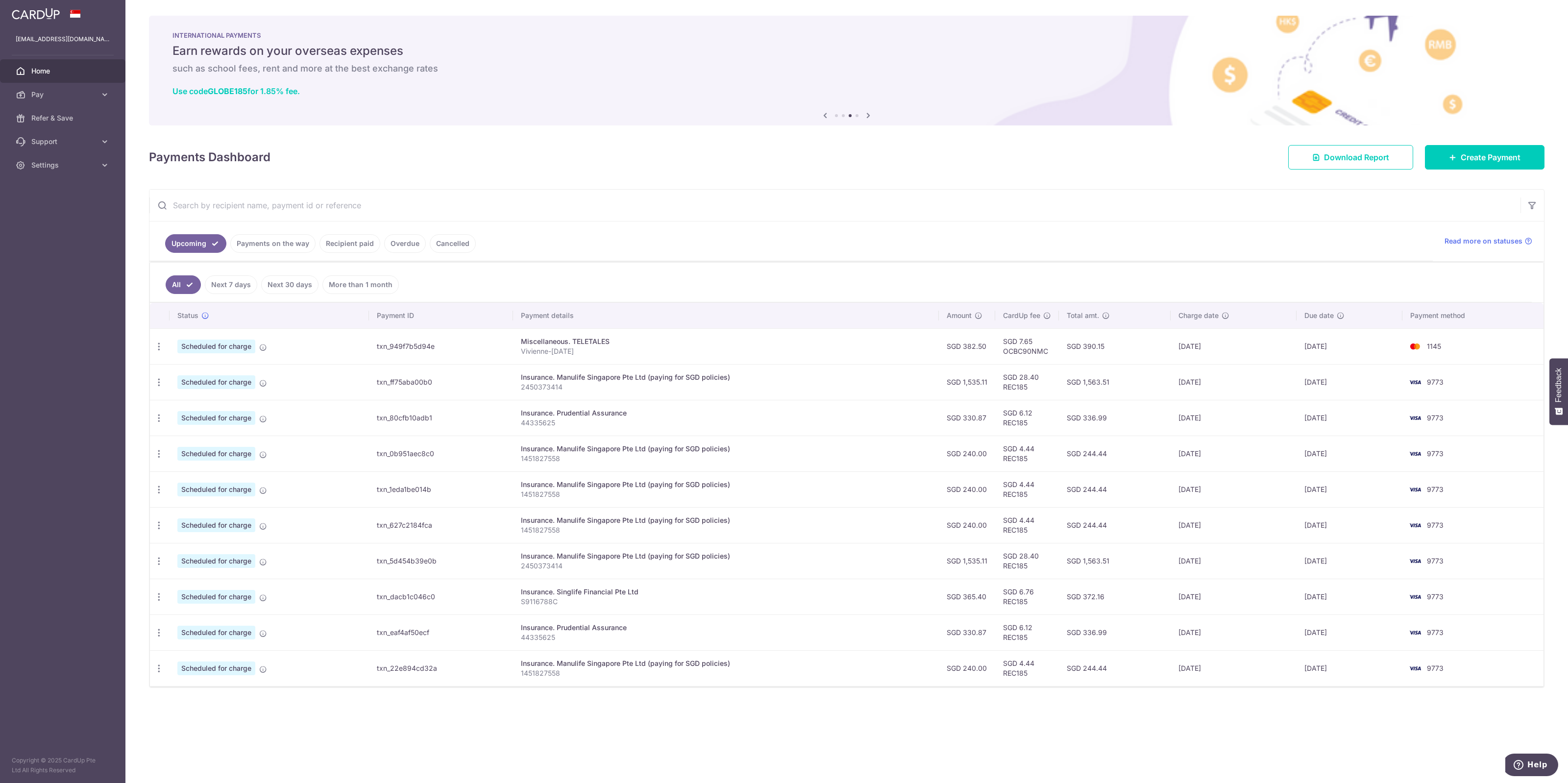
click at [866, 726] on div "× Pause Schedule Pause all future payments in this series Pause just this one p…" at bounding box center [847, 391] width 1442 height 783
click at [157, 344] on icon "button" at bounding box center [159, 346] width 10 height 10
click at [179, 377] on span "Update payment" at bounding box center [211, 373] width 66 height 12
radio input "true"
type input "382.50"
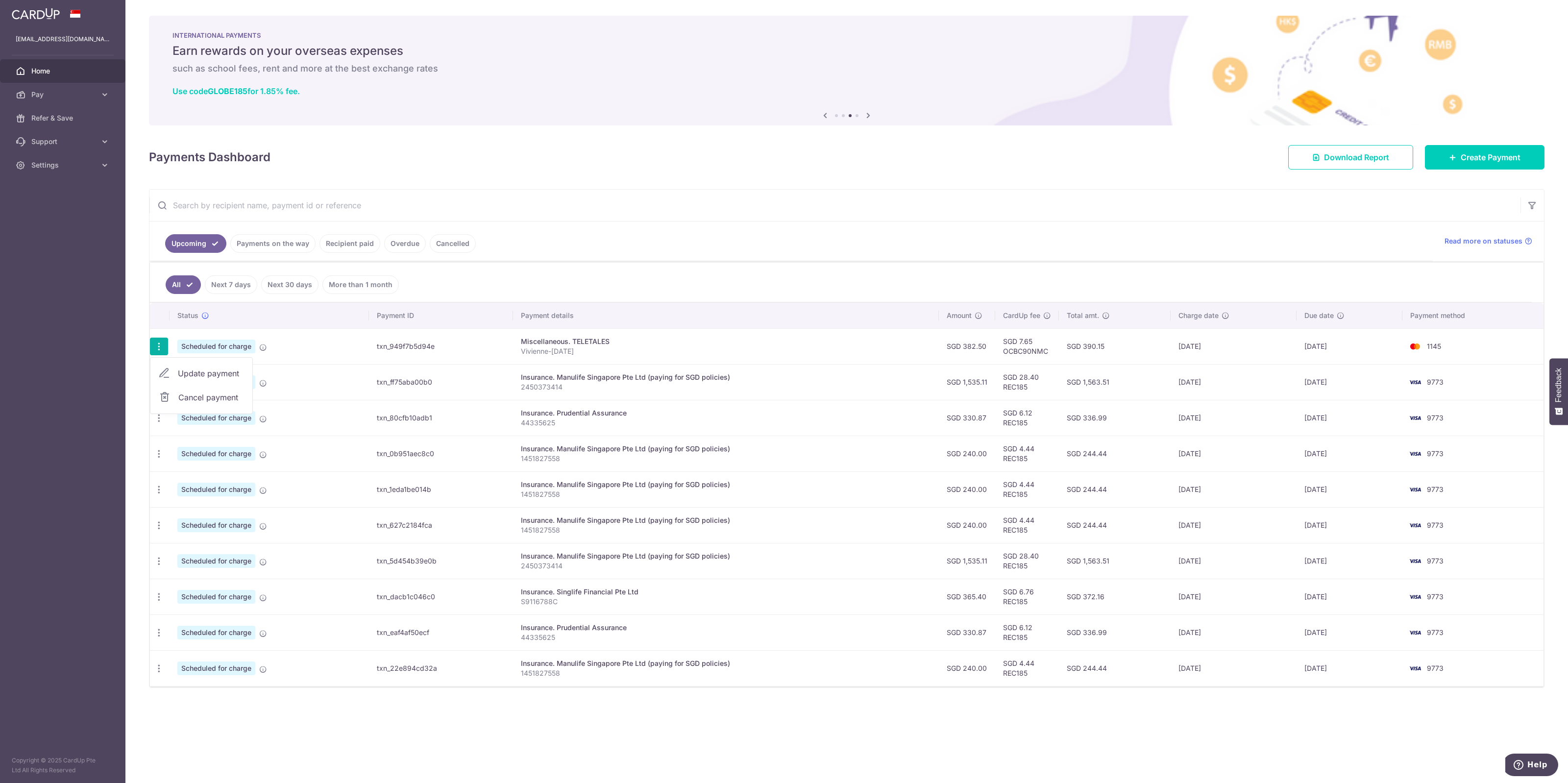
type input "[DATE]"
type input "Vivienne-[DATE]"
type input "OCBC90NMC"
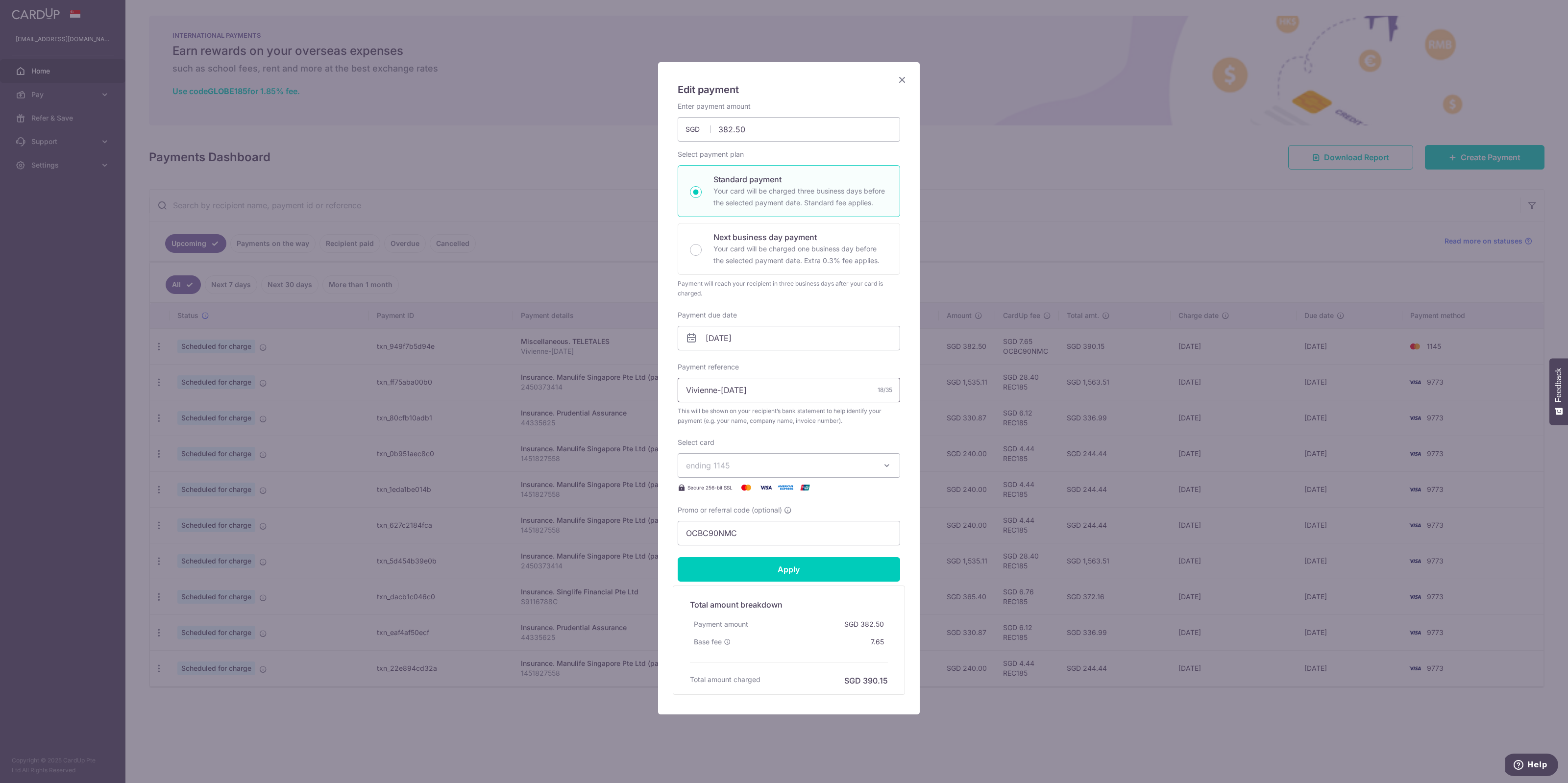
scroll to position [12, 0]
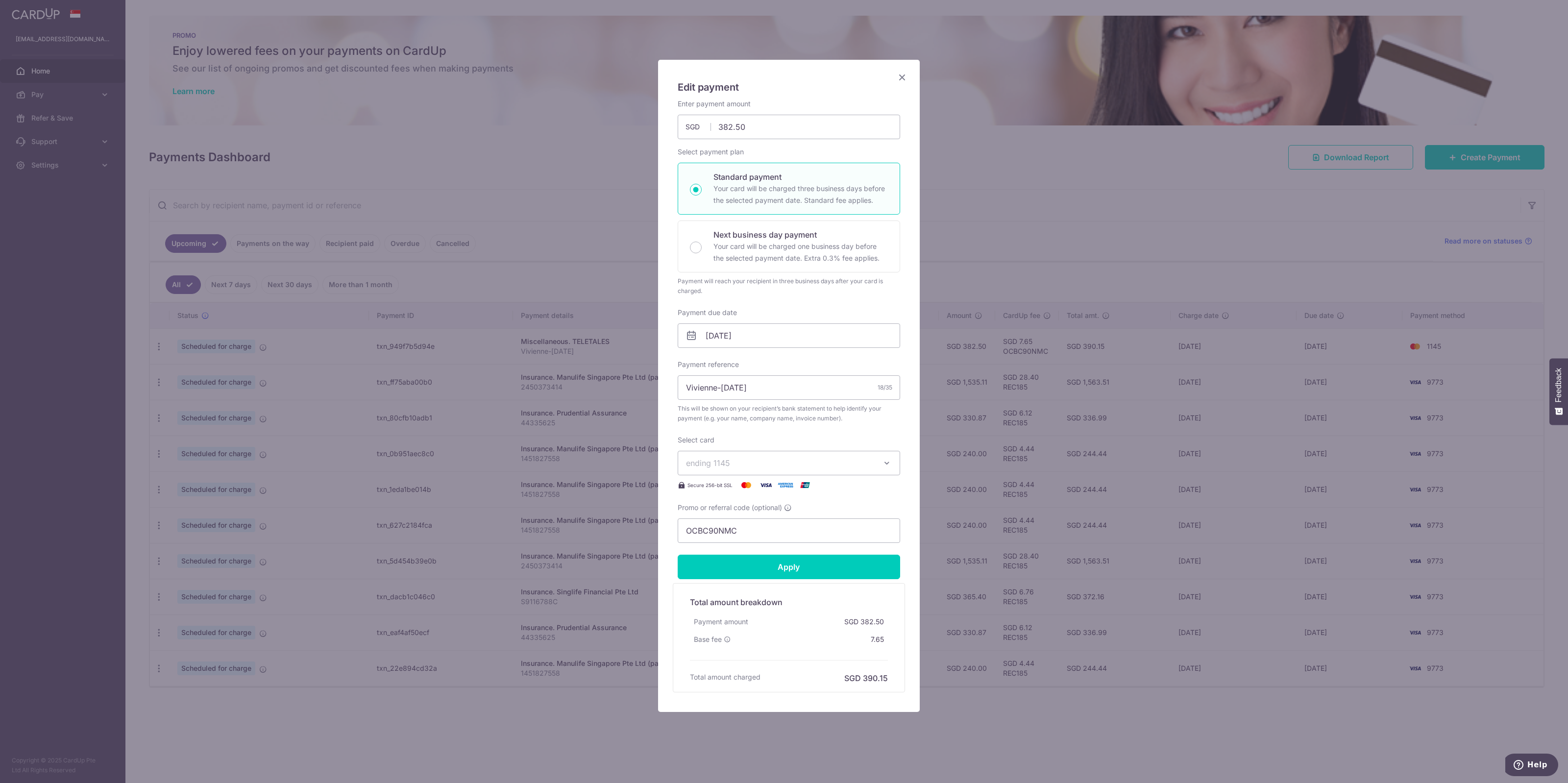
click at [896, 76] on icon "Close" at bounding box center [902, 77] width 12 height 12
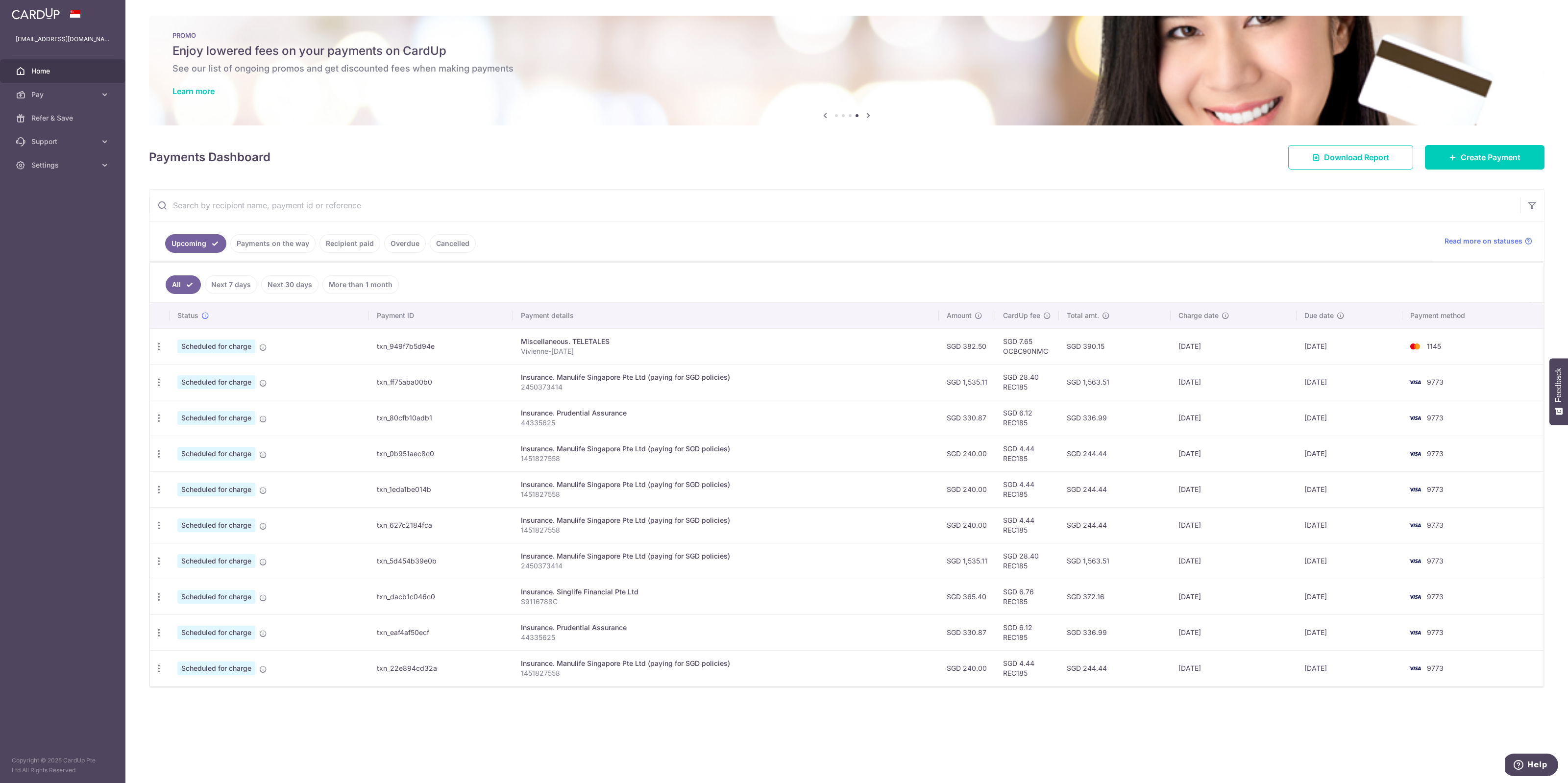
click at [572, 346] on div "Miscellaneous. TELETALES" at bounding box center [726, 341] width 410 height 10
